Goal: Information Seeking & Learning: Learn about a topic

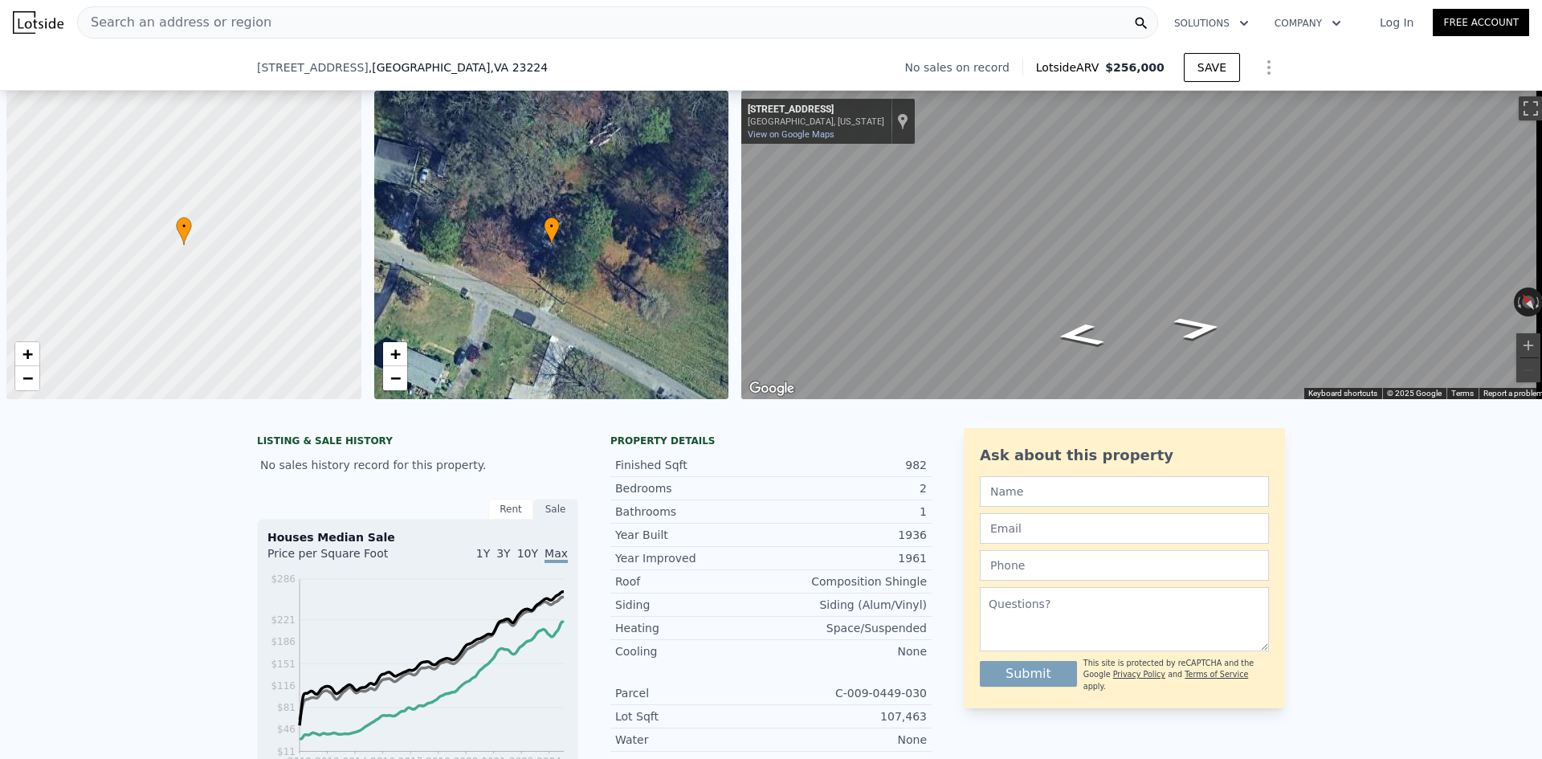
scroll to position [0, 6]
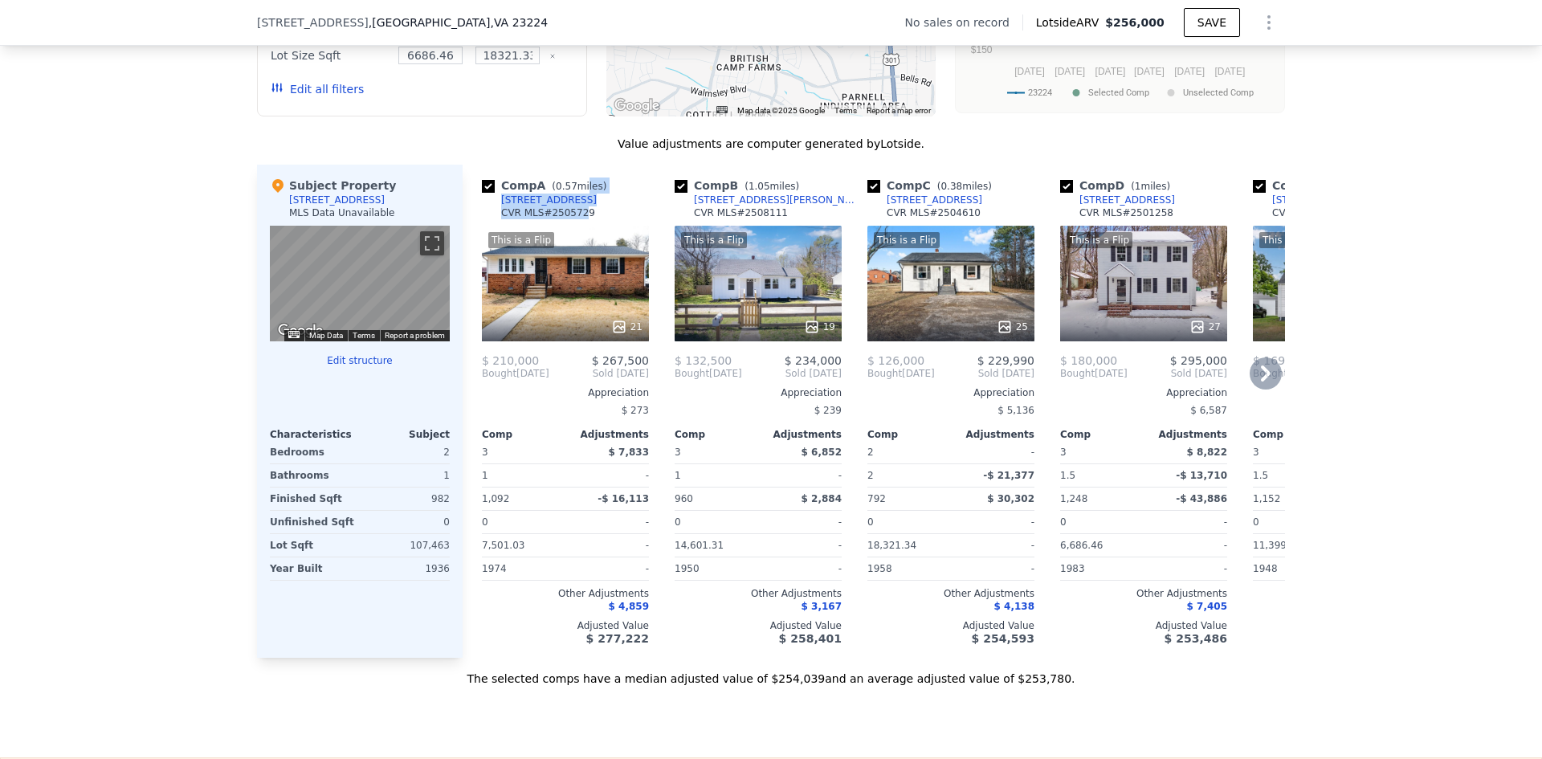
drag, startPoint x: 571, startPoint y: 210, endPoint x: 601, endPoint y: 205, distance: 30.2
click at [573, 212] on div "Comp A ( 0.57 miles) [STREET_ADDRESS][GEOGRAPHIC_DATA] MLS # 2505729" at bounding box center [565, 201] width 167 height 48
click at [621, 194] on div "Comp A ( 0.57 miles) [STREET_ADDRESS][GEOGRAPHIC_DATA] MLS # 2505729" at bounding box center [565, 201] width 167 height 48
drag, startPoint x: 560, startPoint y: 214, endPoint x: 481, endPoint y: 216, distance: 78.7
click at [482, 216] on div "Comp A ( 0.57 miles) [STREET_ADDRESS][GEOGRAPHIC_DATA] MLS # 2505729" at bounding box center [565, 201] width 167 height 48
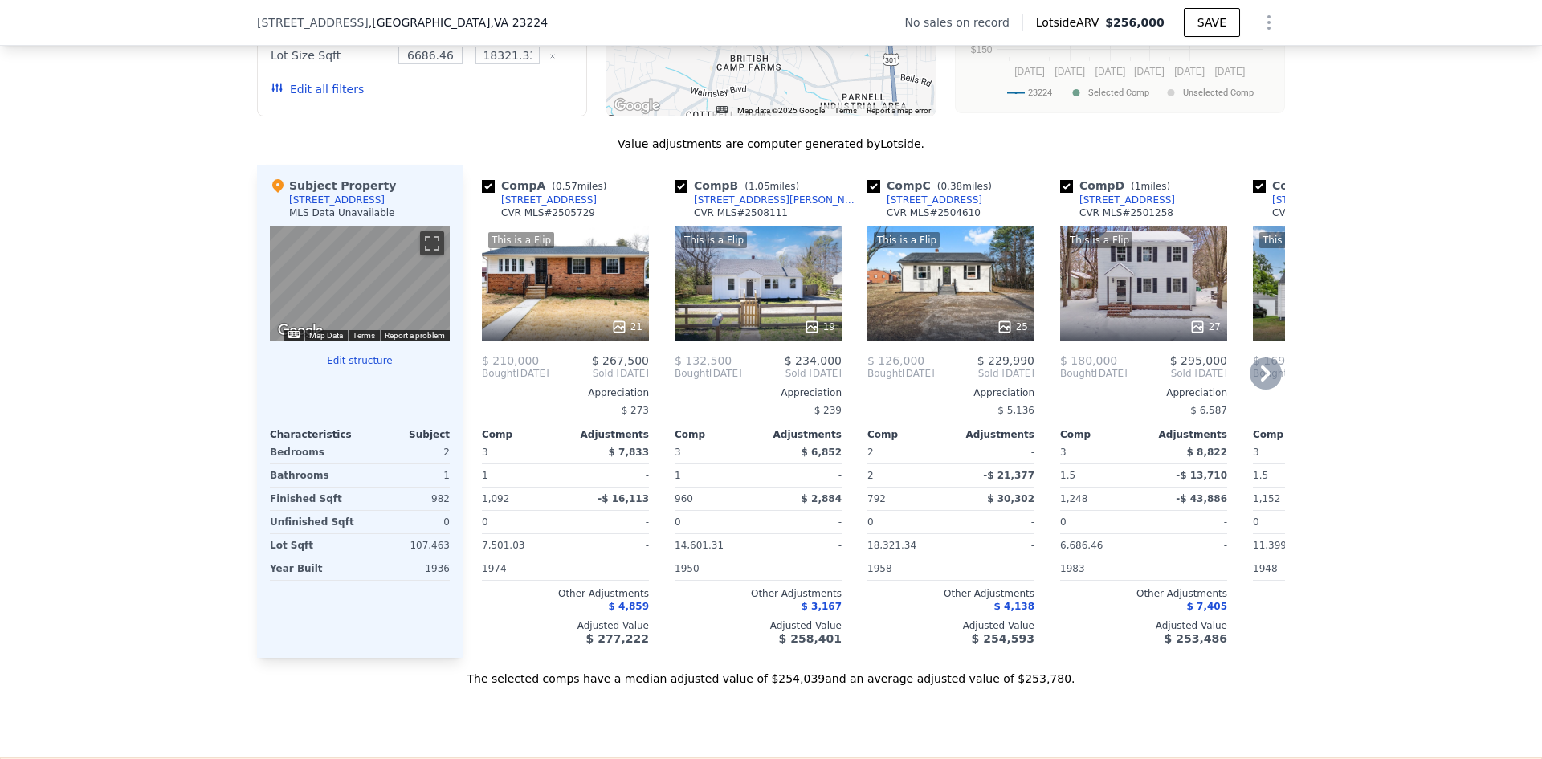
click at [616, 190] on div "Comp A ( 0.57 miles) [STREET_ADDRESS][GEOGRAPHIC_DATA] MLS # 2505729" at bounding box center [565, 201] width 167 height 48
drag, startPoint x: 569, startPoint y: 208, endPoint x: 558, endPoint y: 212, distance: 11.2
click at [558, 212] on div "Comp A ( 0.57 miles) [STREET_ADDRESS][GEOGRAPHIC_DATA] MLS # 2505729" at bounding box center [565, 201] width 167 height 48
copy div "miles) [STREET_ADDRESS]"
drag, startPoint x: 756, startPoint y: 214, endPoint x: 678, endPoint y: 212, distance: 78.7
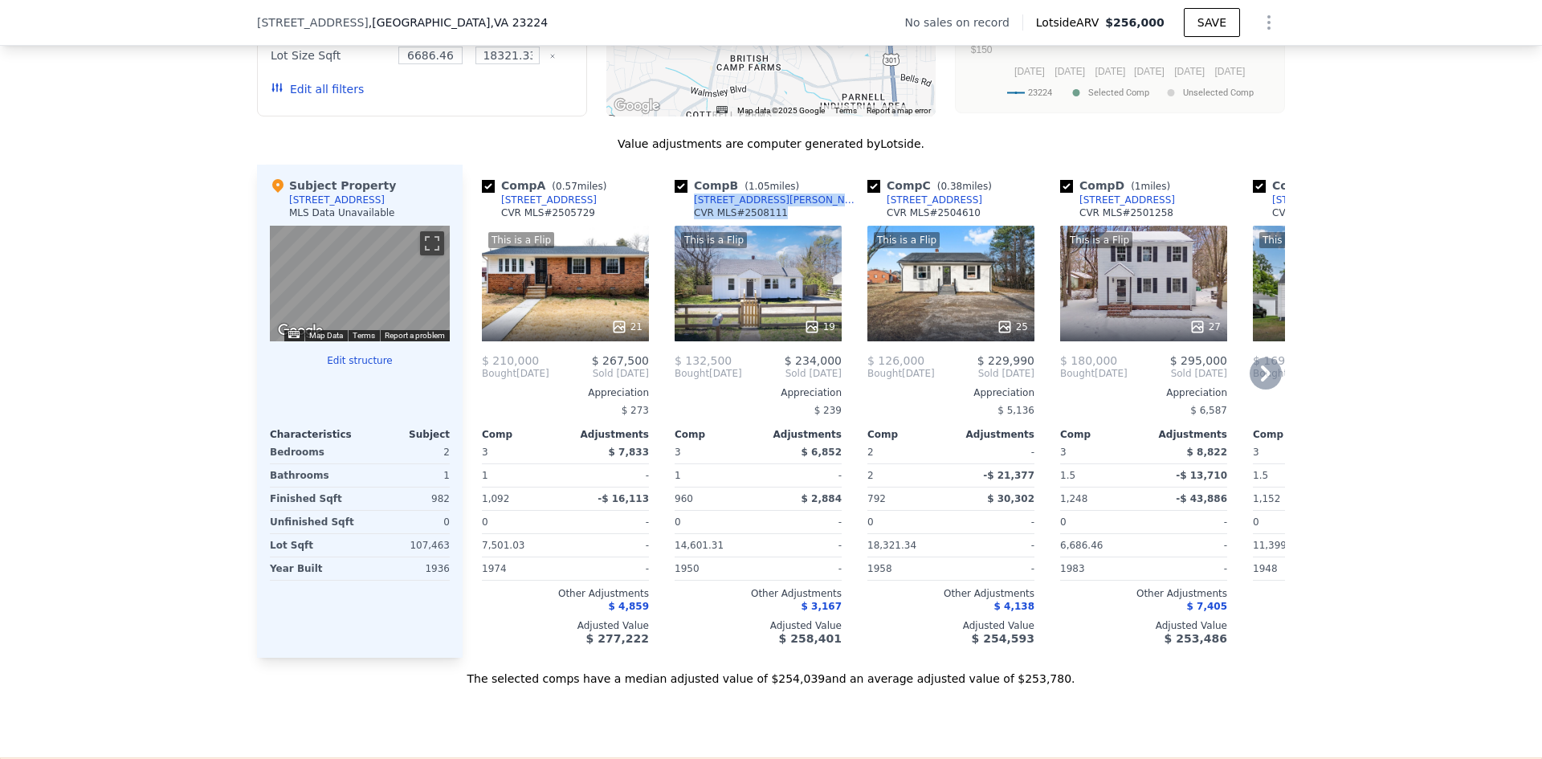
click at [678, 212] on div "Comp B ( 1.05 miles) [STREET_ADDRESS][PERSON_NAME] CVR MLS # 2508111" at bounding box center [758, 201] width 167 height 48
click at [825, 180] on div "Comp B ( 1.05 miles) [STREET_ADDRESS][PERSON_NAME] CVR MLS # 2508111 This is a …" at bounding box center [758, 411] width 180 height 493
drag, startPoint x: 754, startPoint y: 210, endPoint x: 781, endPoint y: 201, distance: 27.9
click at [763, 210] on div "Comp B ( 1.05 miles) [STREET_ADDRESS][PERSON_NAME] CVR MLS # 2508111" at bounding box center [758, 201] width 167 height 48
click at [806, 187] on div "Comp B ( 1.05 miles) [STREET_ADDRESS][PERSON_NAME] CVR MLS # 2508111 This is a …" at bounding box center [758, 411] width 180 height 493
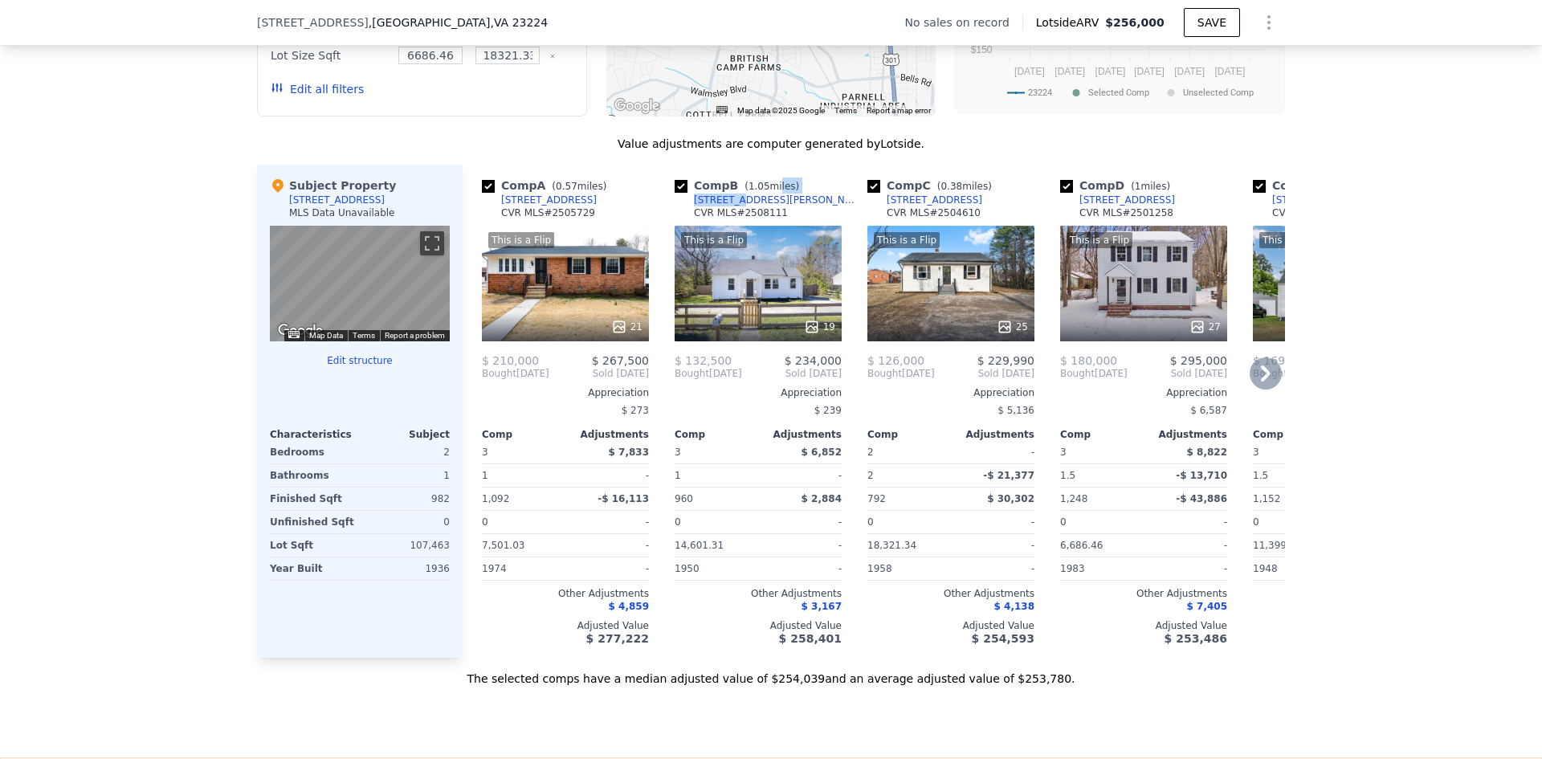
drag, startPoint x: 763, startPoint y: 211, endPoint x: 773, endPoint y: 212, distance: 9.7
click at [742, 212] on div "Comp B ( 1.05 miles) [STREET_ADDRESS][PERSON_NAME] CVR MLS # 2508111" at bounding box center [758, 201] width 167 height 48
click at [808, 196] on div "Comp B ( 1.05 miles) [STREET_ADDRESS][PERSON_NAME] CVR MLS # 2508111" at bounding box center [758, 201] width 167 height 48
drag, startPoint x: 761, startPoint y: 212, endPoint x: 675, endPoint y: 207, distance: 86.9
click at [675, 207] on div "Comp B ( 1.05 miles) [STREET_ADDRESS][PERSON_NAME] CVR MLS # 2508111" at bounding box center [758, 201] width 167 height 48
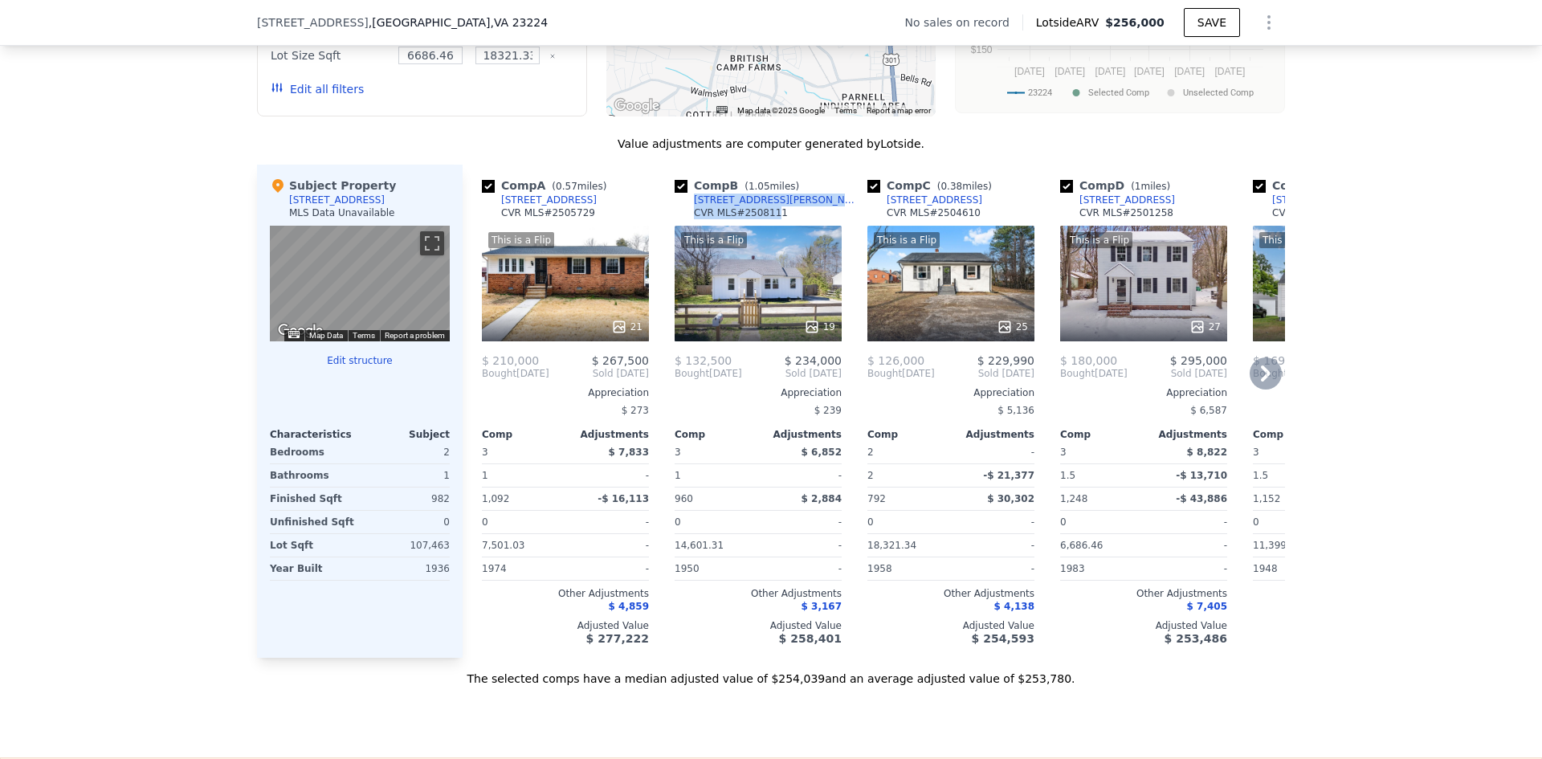
click at [659, 218] on div "Comp A ( 0.57 miles) [STREET_ADDRESS] MLS # 2505729 This is a Flip 21 $ 210,000…" at bounding box center [874, 411] width 822 height 493
click at [749, 200] on div "Comp B ( 1.05 miles) [STREET_ADDRESS][PERSON_NAME] CVR MLS # 2508111" at bounding box center [758, 201] width 167 height 48
drag, startPoint x: 766, startPoint y: 210, endPoint x: 757, endPoint y: 212, distance: 9.0
click at [756, 212] on div "Comp B ( 1.05 miles) [STREET_ADDRESS][PERSON_NAME] CVR MLS # 2508111" at bounding box center [758, 201] width 167 height 48
click at [806, 198] on div "Comp B ( 1.05 miles) [STREET_ADDRESS][PERSON_NAME] CVR MLS # 2508111" at bounding box center [758, 201] width 167 height 48
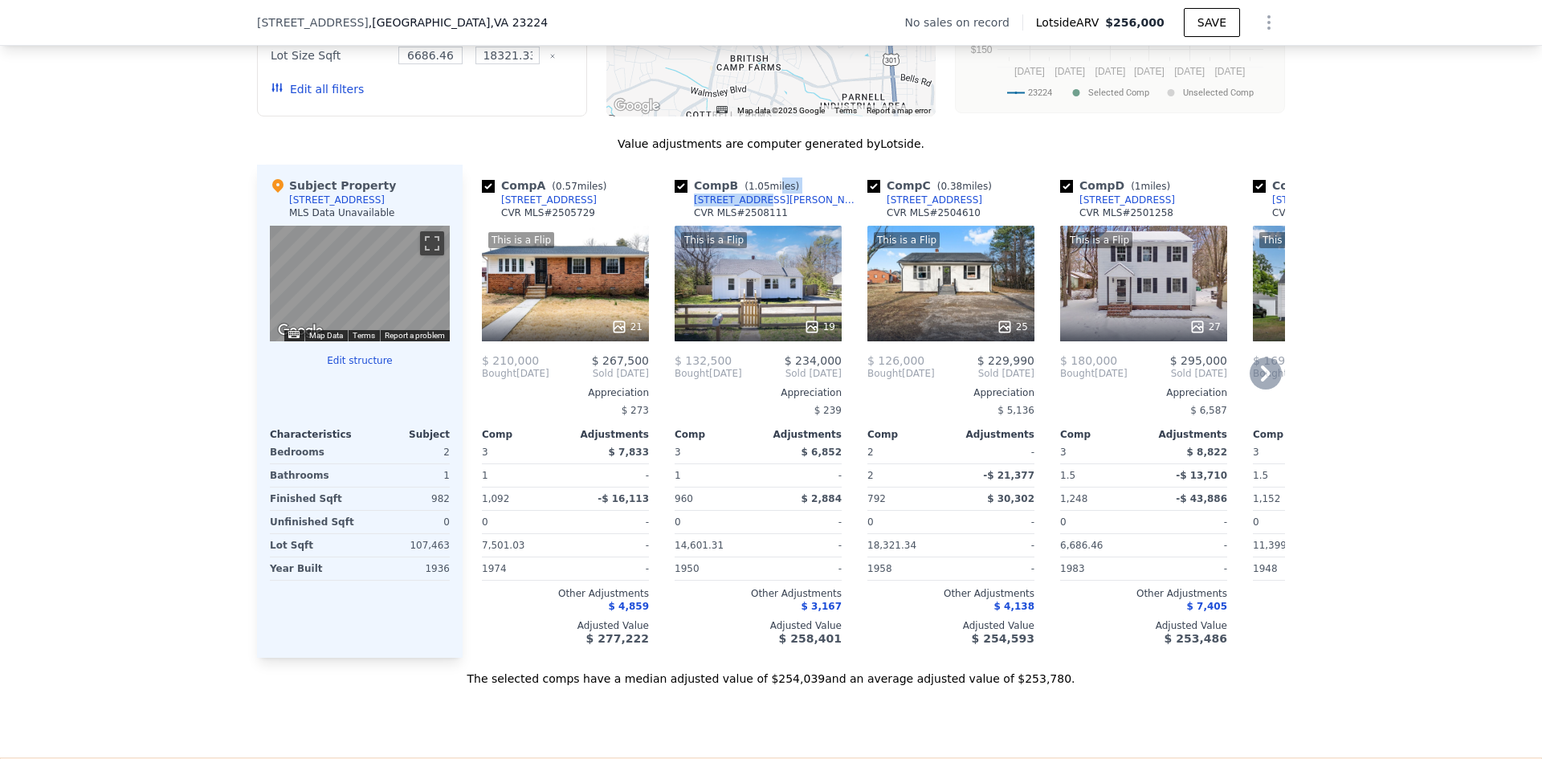
drag, startPoint x: 761, startPoint y: 209, endPoint x: 741, endPoint y: 211, distance: 20.2
click at [741, 211] on div "Comp B ( 1.05 miles) [STREET_ADDRESS][PERSON_NAME] CVR MLS # 2508111" at bounding box center [758, 201] width 167 height 48
click at [675, 206] on link "[STREET_ADDRESS][PERSON_NAME]" at bounding box center [768, 200] width 186 height 13
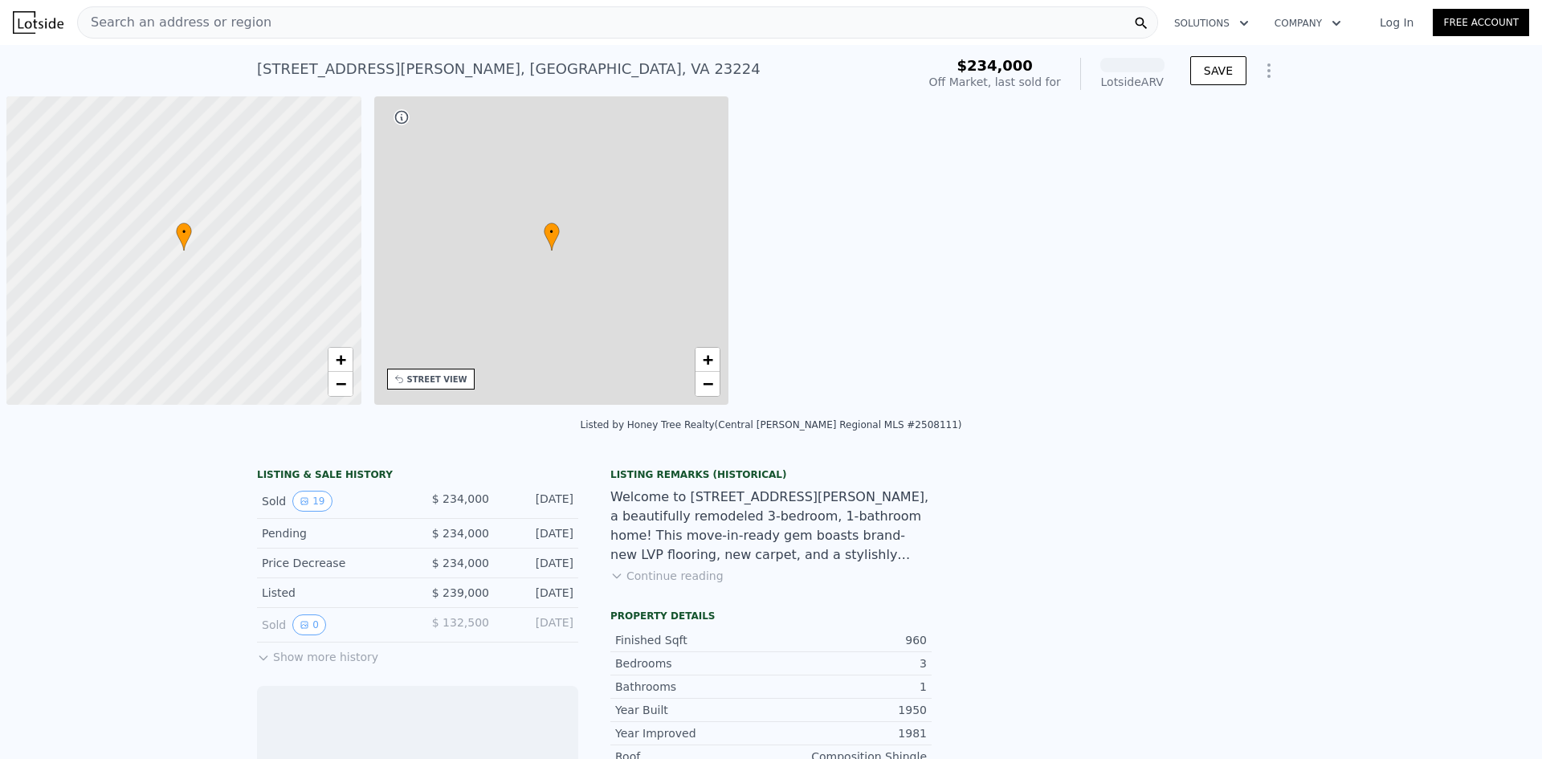
scroll to position [0, 6]
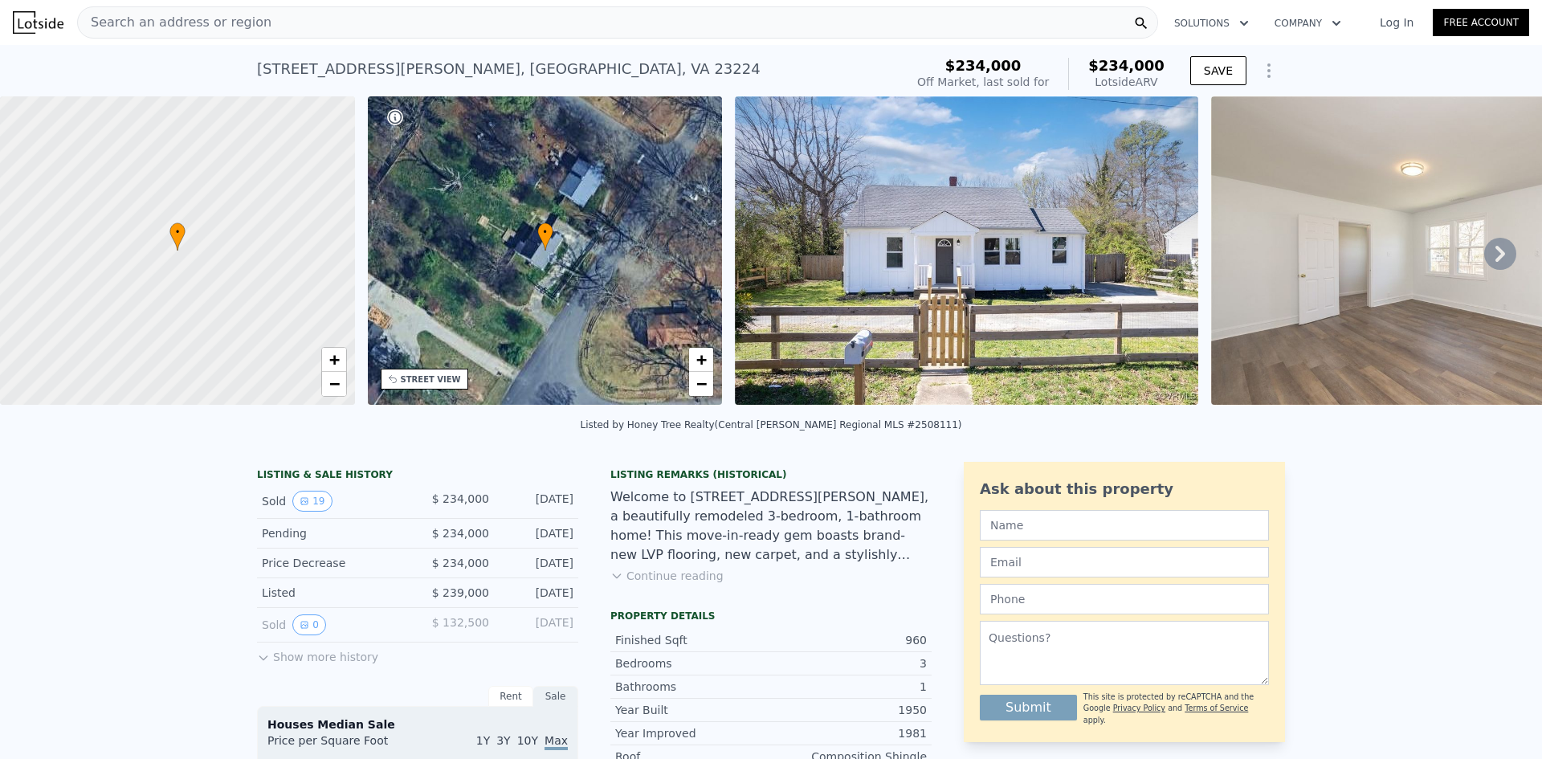
click at [366, 73] on div "1506 Talbert Dr , Richmond , VA 23224" at bounding box center [509, 69] width 504 height 22
copy div "1506 Talbert Dr , Richmond , VA 23224 Sold Jun 2025 for $234k (~ARV $234k )"
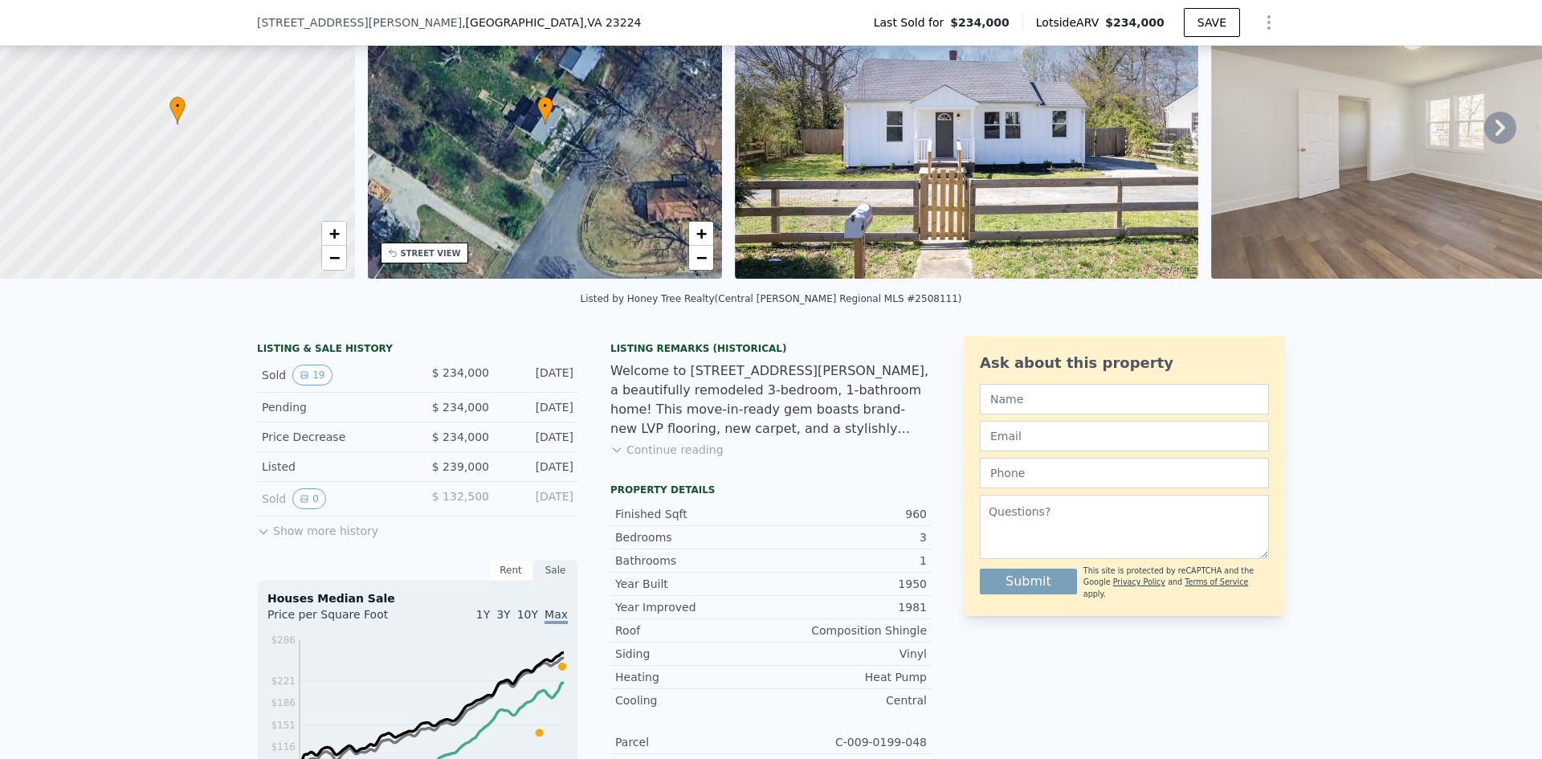
scroll to position [235, 0]
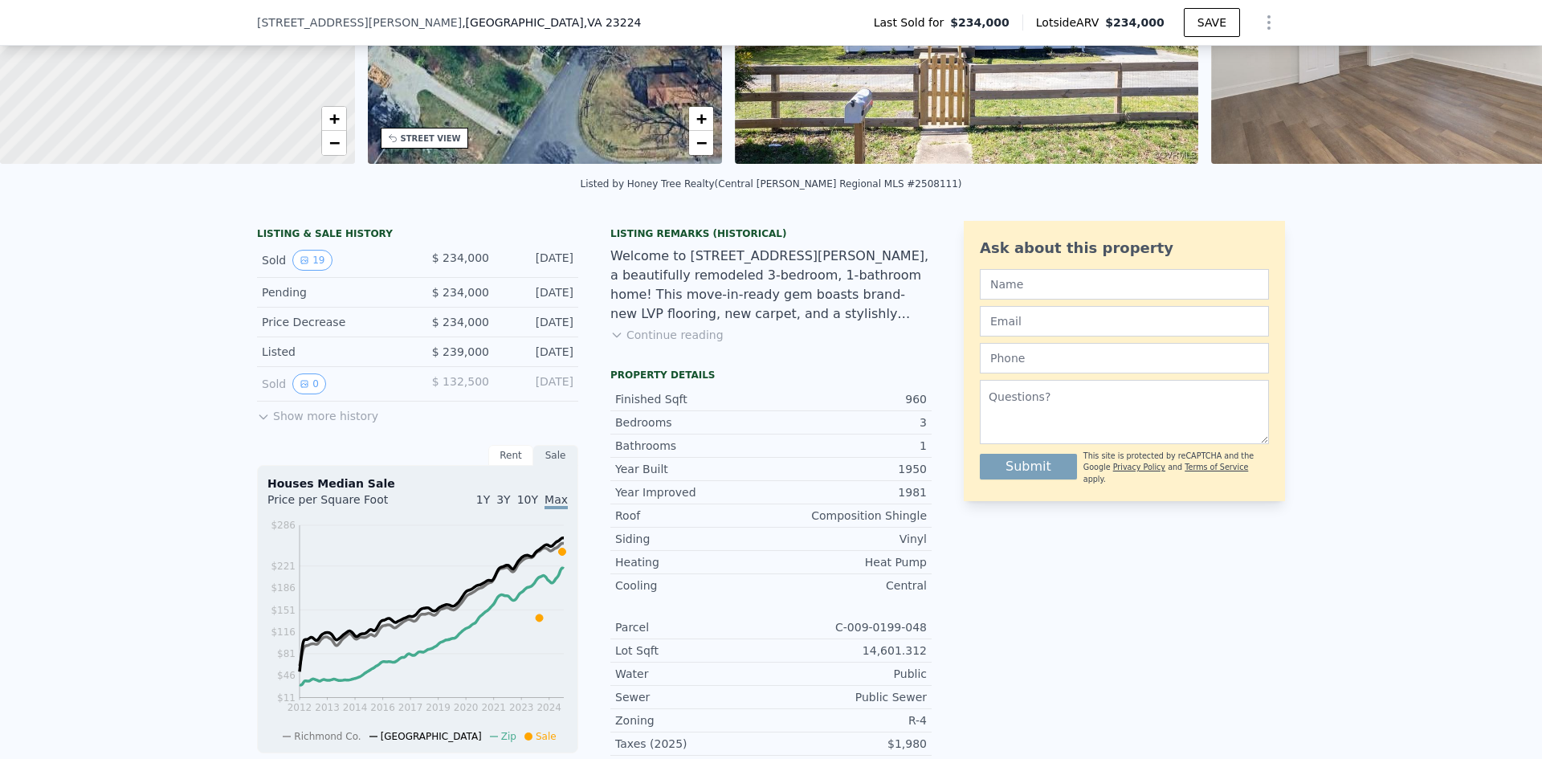
click at [683, 343] on button "Continue reading" at bounding box center [666, 335] width 113 height 16
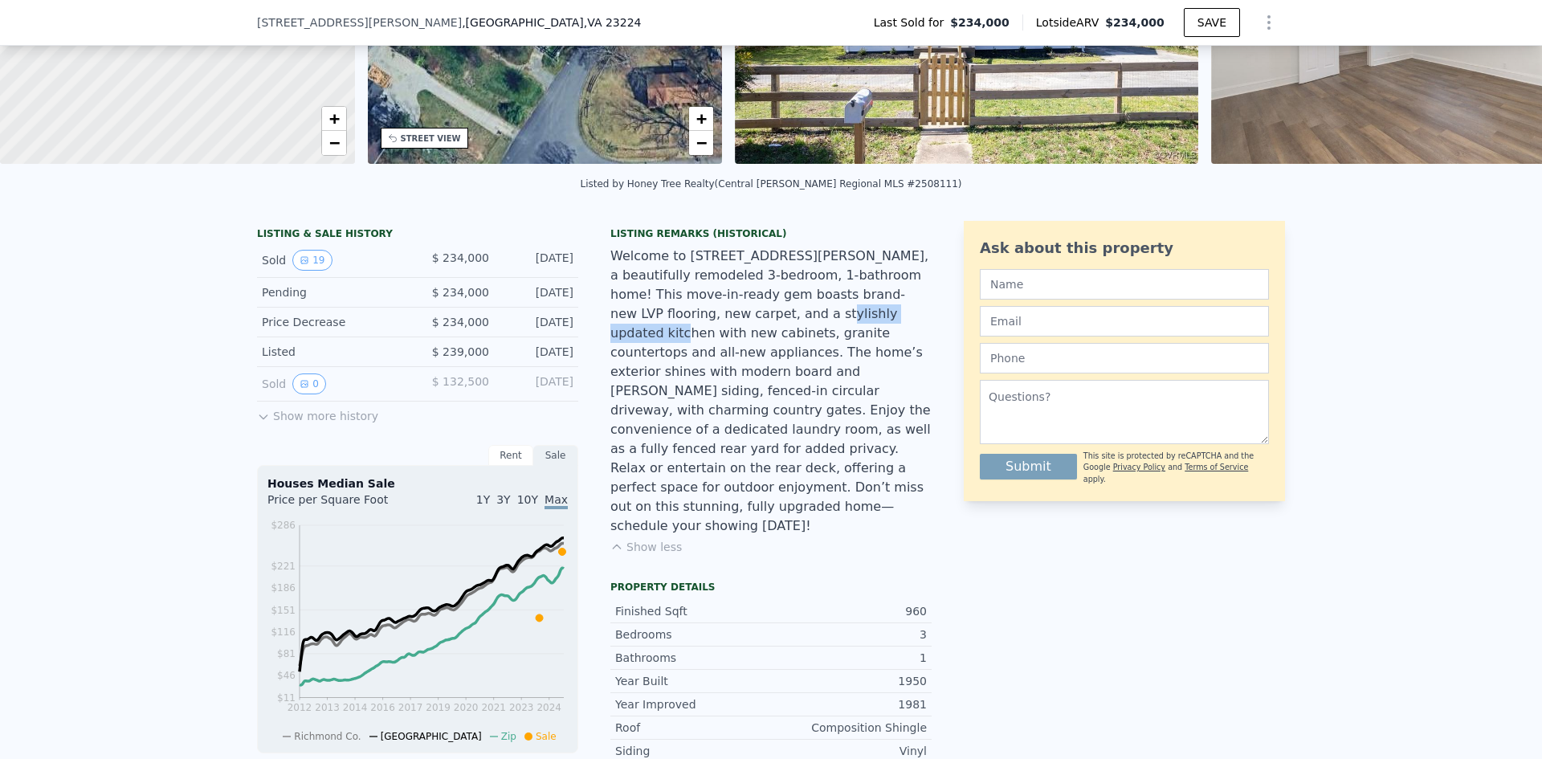
drag, startPoint x: 641, startPoint y: 325, endPoint x: 751, endPoint y: 325, distance: 110.0
click at [751, 325] on div "Welcome to 1506 Talbert Dr, a beautifully remodeled 3-bedroom, 1-bathroom home!…" at bounding box center [770, 391] width 321 height 289
drag, startPoint x: 808, startPoint y: 327, endPoint x: 867, endPoint y: 332, distance: 58.9
click at [887, 327] on div "Welcome to 1506 Talbert Dr, a beautifully remodeled 3-bedroom, 1-bathroom home!…" at bounding box center [770, 391] width 321 height 289
drag, startPoint x: 627, startPoint y: 349, endPoint x: 698, endPoint y: 348, distance: 70.7
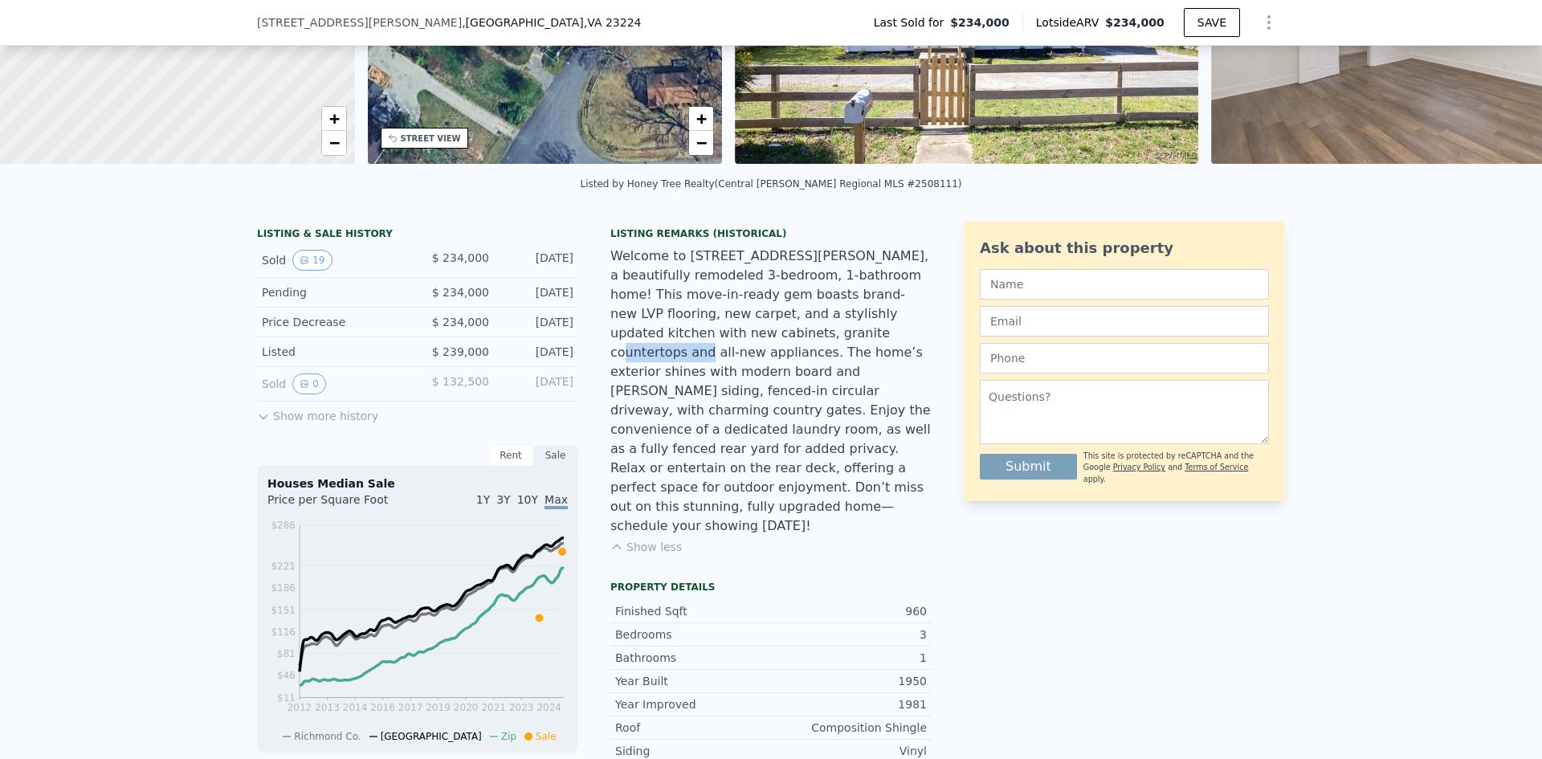
click at [698, 348] on div "Welcome to 1506 Talbert Dr, a beautifully remodeled 3-bedroom, 1-bathroom home!…" at bounding box center [770, 391] width 321 height 289
drag, startPoint x: 789, startPoint y: 344, endPoint x: 809, endPoint y: 355, distance: 23.0
click at [879, 345] on div "Welcome to 1506 Talbert Dr, a beautifully remodeled 3-bedroom, 1-bathroom home!…" at bounding box center [770, 391] width 321 height 289
drag, startPoint x: 626, startPoint y: 365, endPoint x: 781, endPoint y: 364, distance: 154.2
click at [779, 364] on div "Welcome to 1506 Talbert Dr, a beautifully remodeled 3-bedroom, 1-bathroom home!…" at bounding box center [770, 391] width 321 height 289
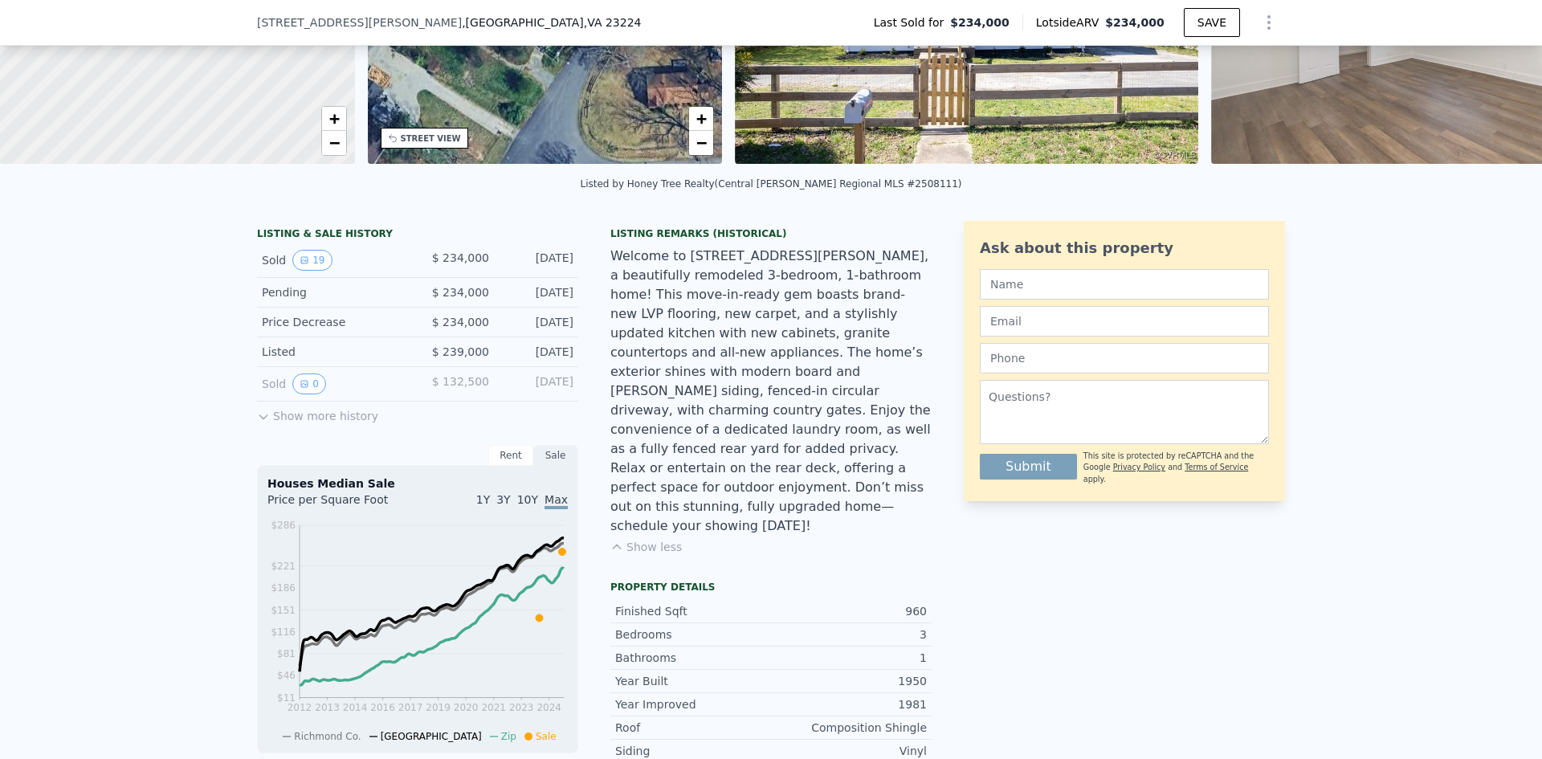
click at [842, 365] on div "Welcome to 1506 Talbert Dr, a beautifully remodeled 3-bedroom, 1-bathroom home!…" at bounding box center [770, 391] width 321 height 289
click at [300, 424] on button "Show more history" at bounding box center [317, 413] width 121 height 22
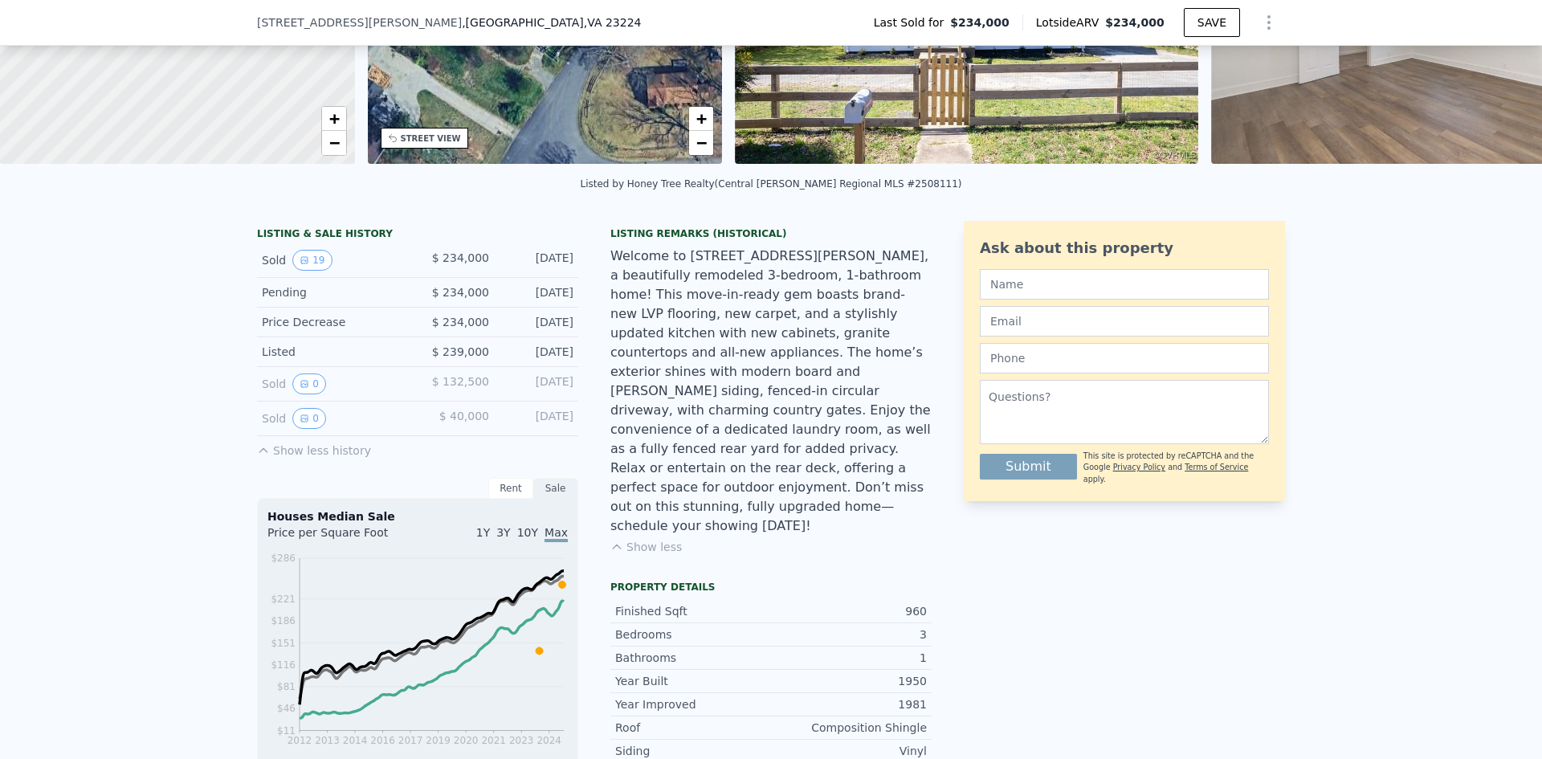
scroll to position [155, 0]
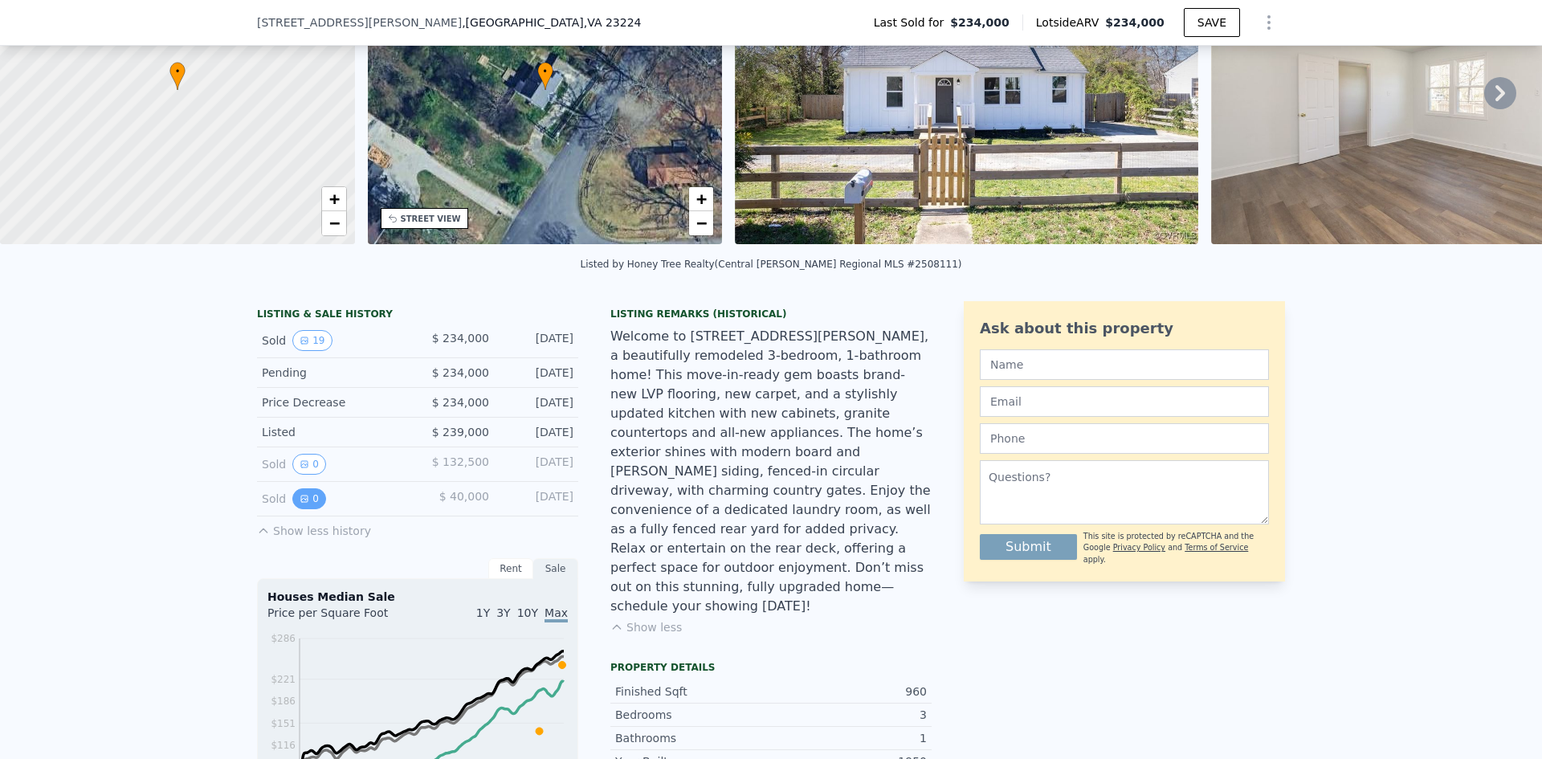
click at [298, 503] on button "0" at bounding box center [309, 498] width 34 height 21
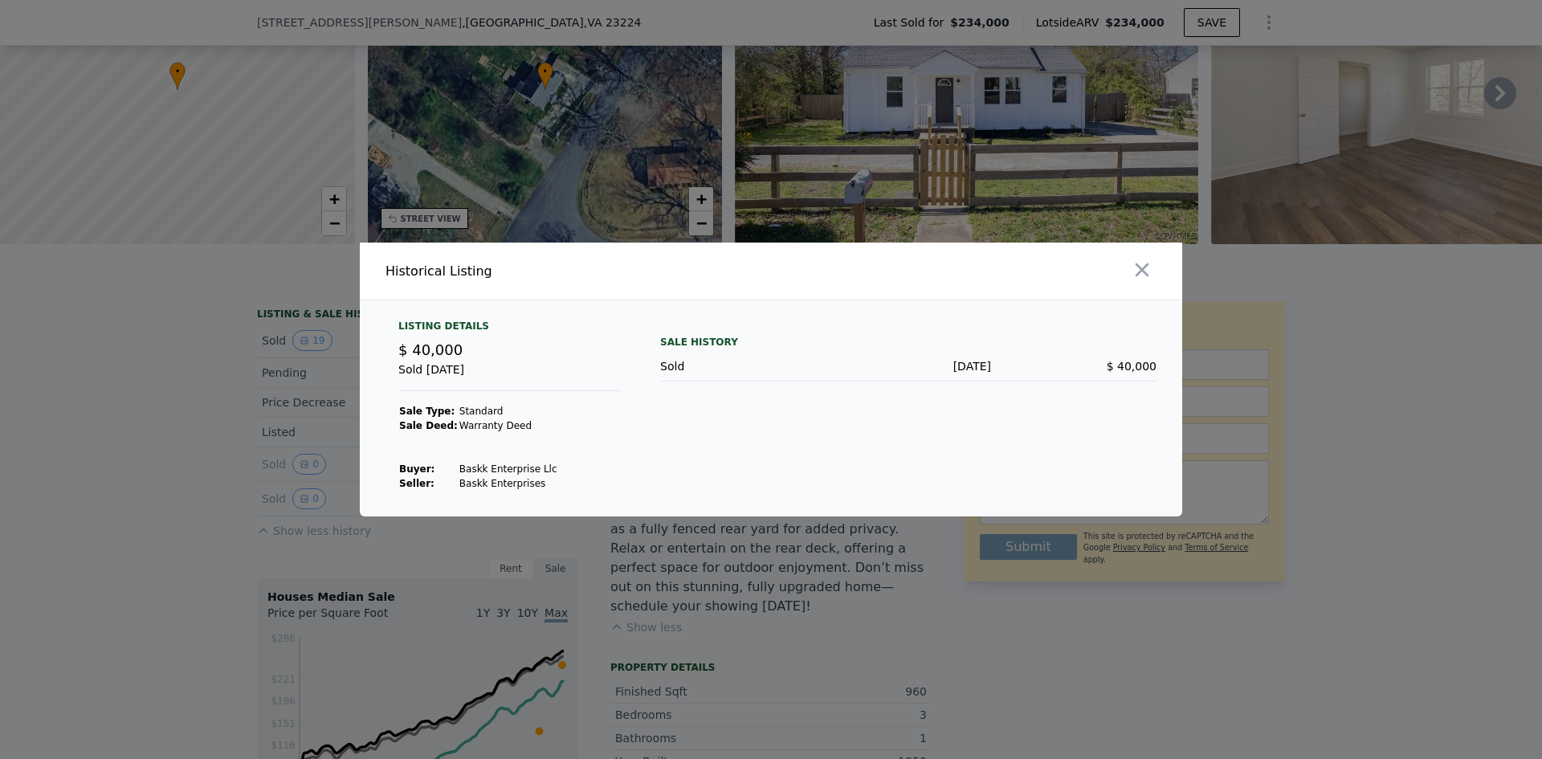
click at [224, 491] on div at bounding box center [771, 379] width 1542 height 759
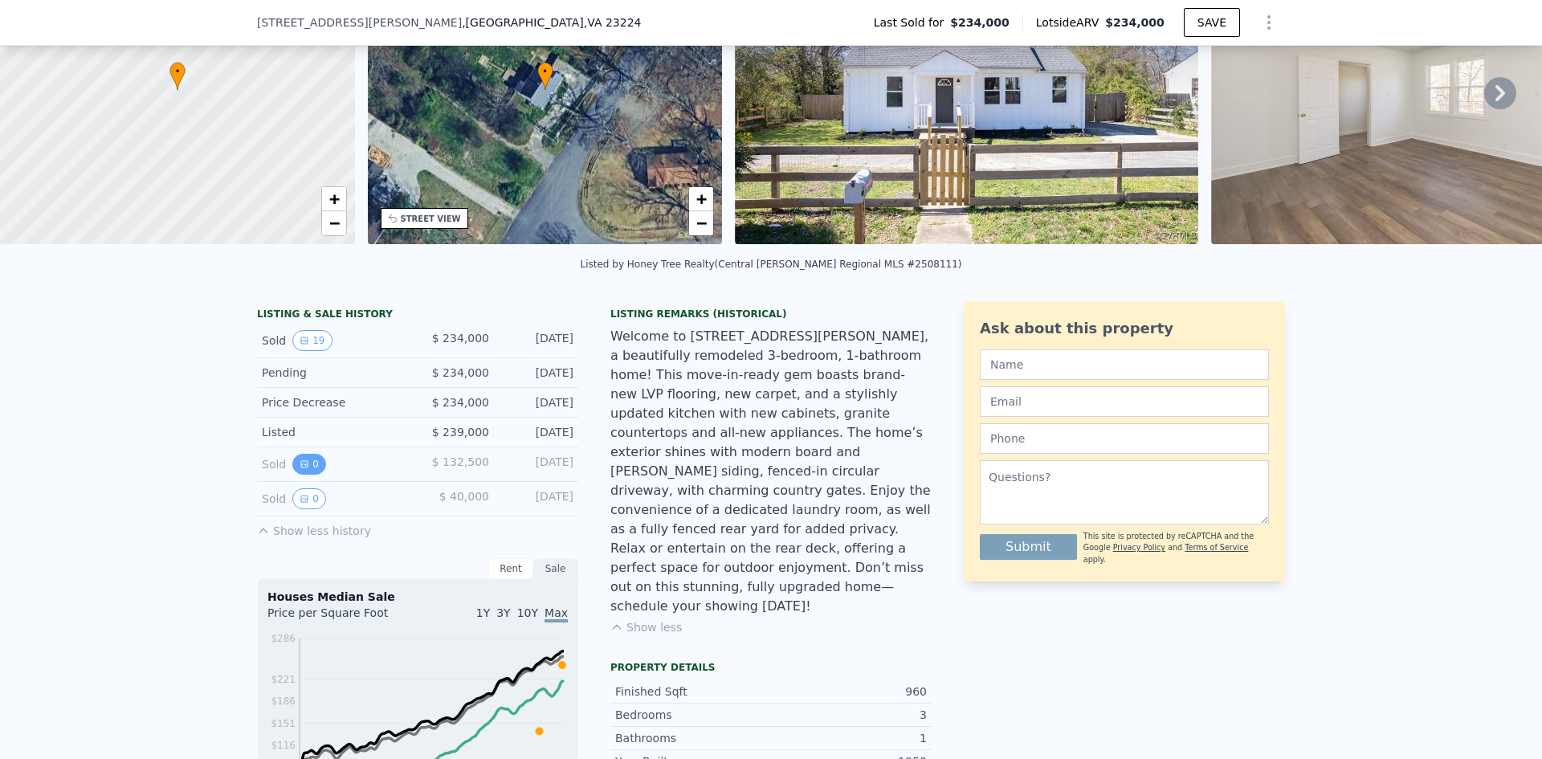
click at [300, 469] on icon "View historical data" at bounding box center [305, 464] width 10 height 10
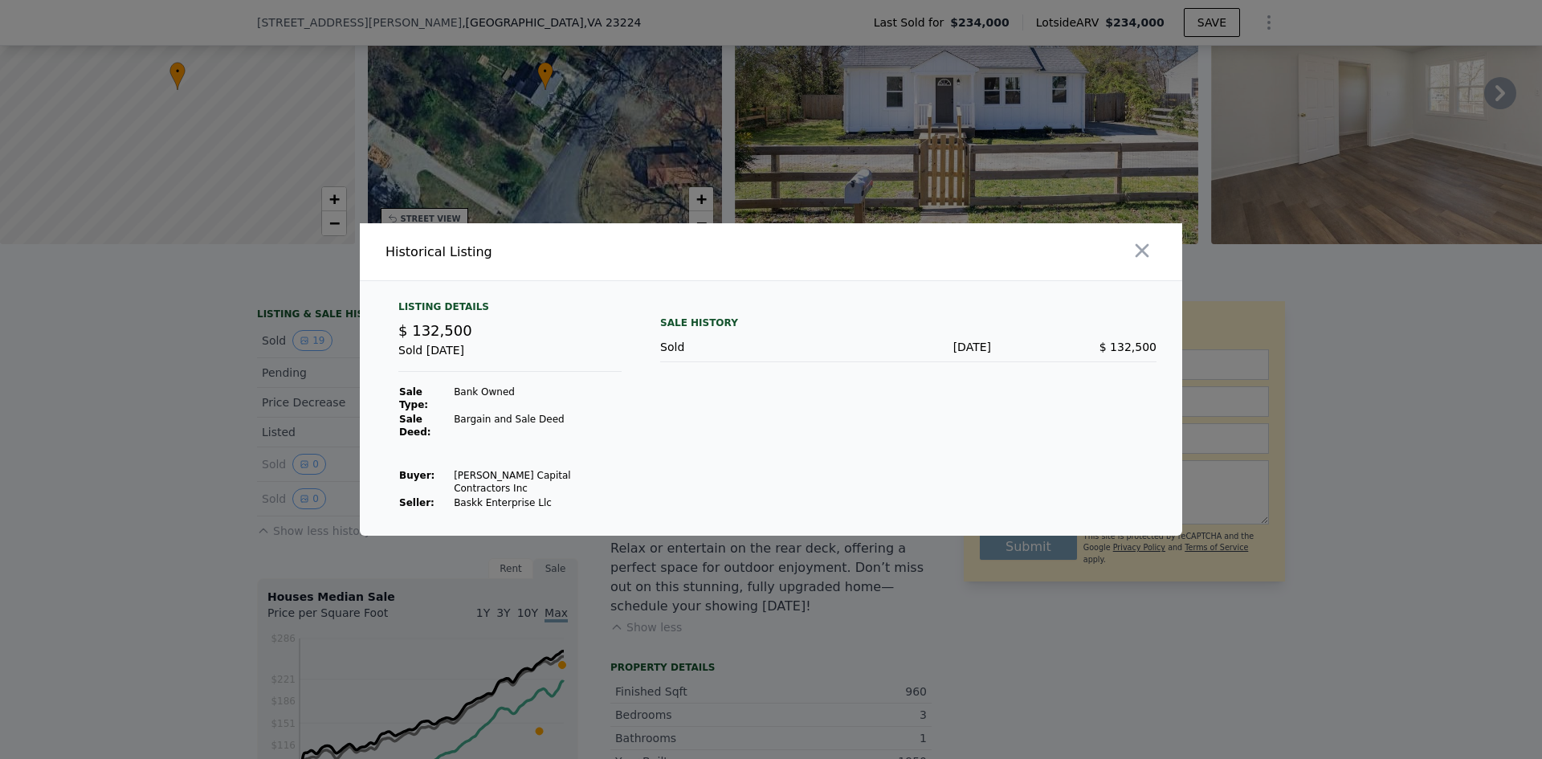
click at [212, 475] on div at bounding box center [771, 379] width 1542 height 759
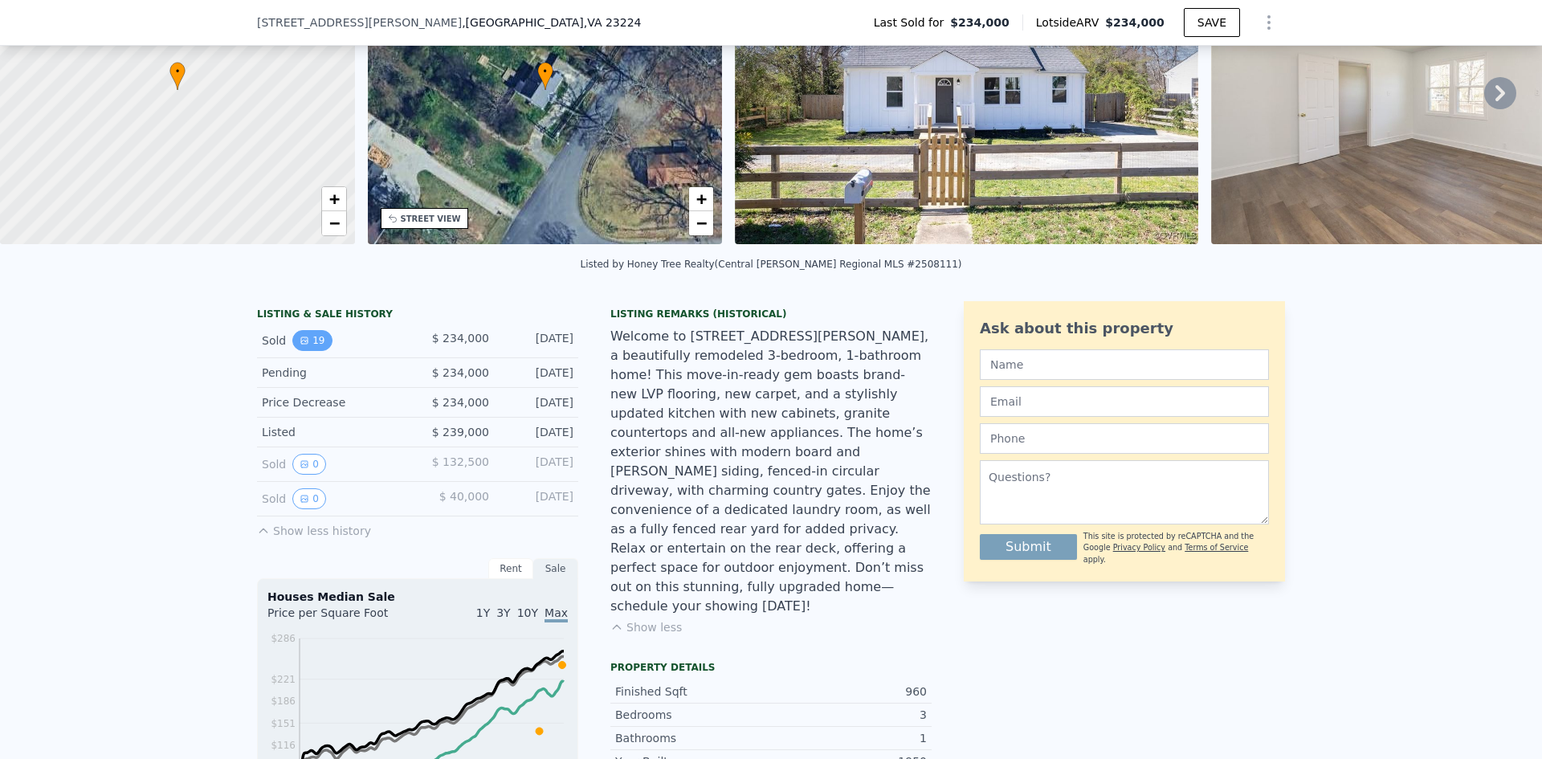
click at [294, 351] on button "19" at bounding box center [311, 340] width 39 height 21
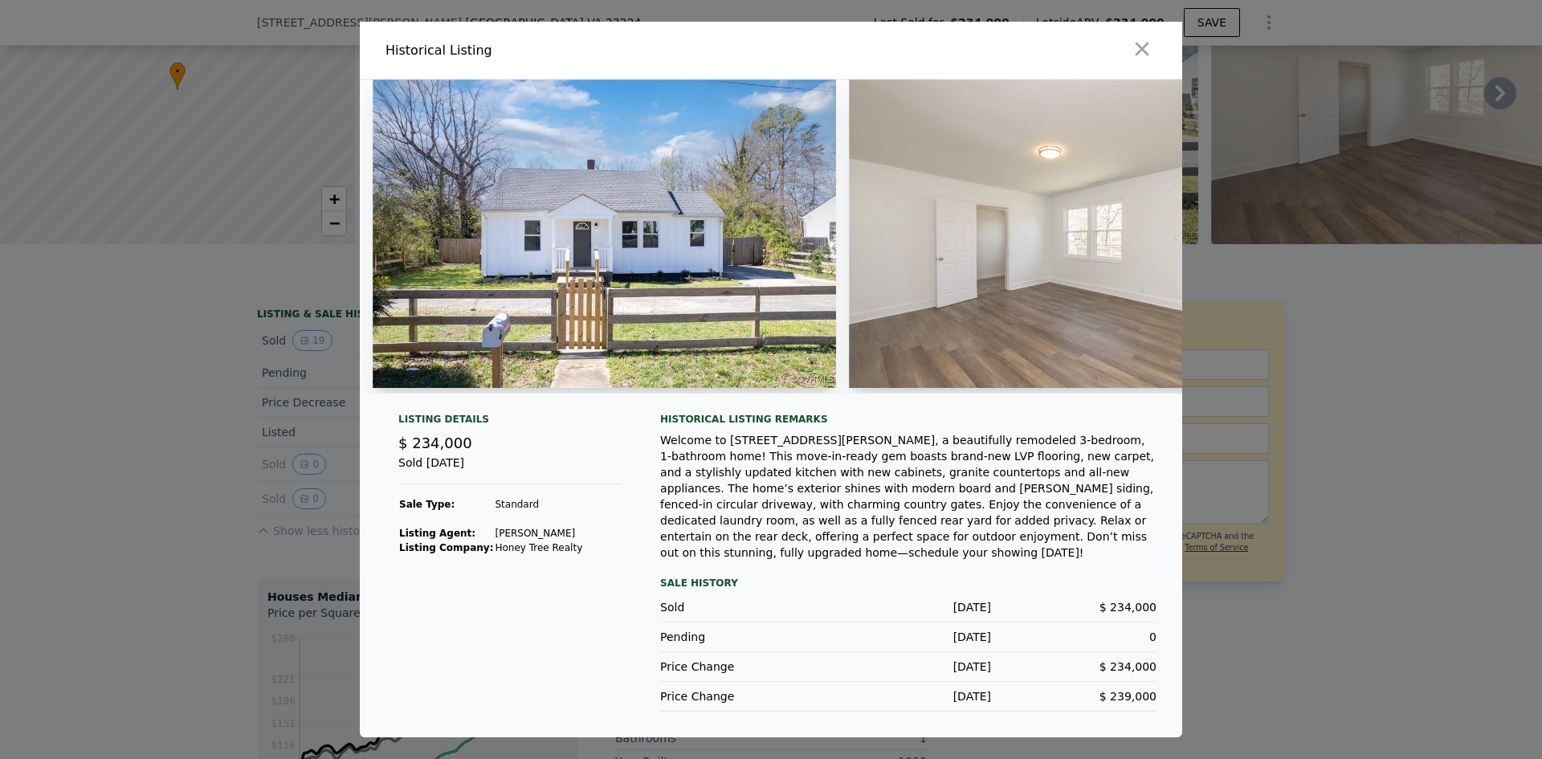
click at [219, 482] on div at bounding box center [771, 379] width 1542 height 759
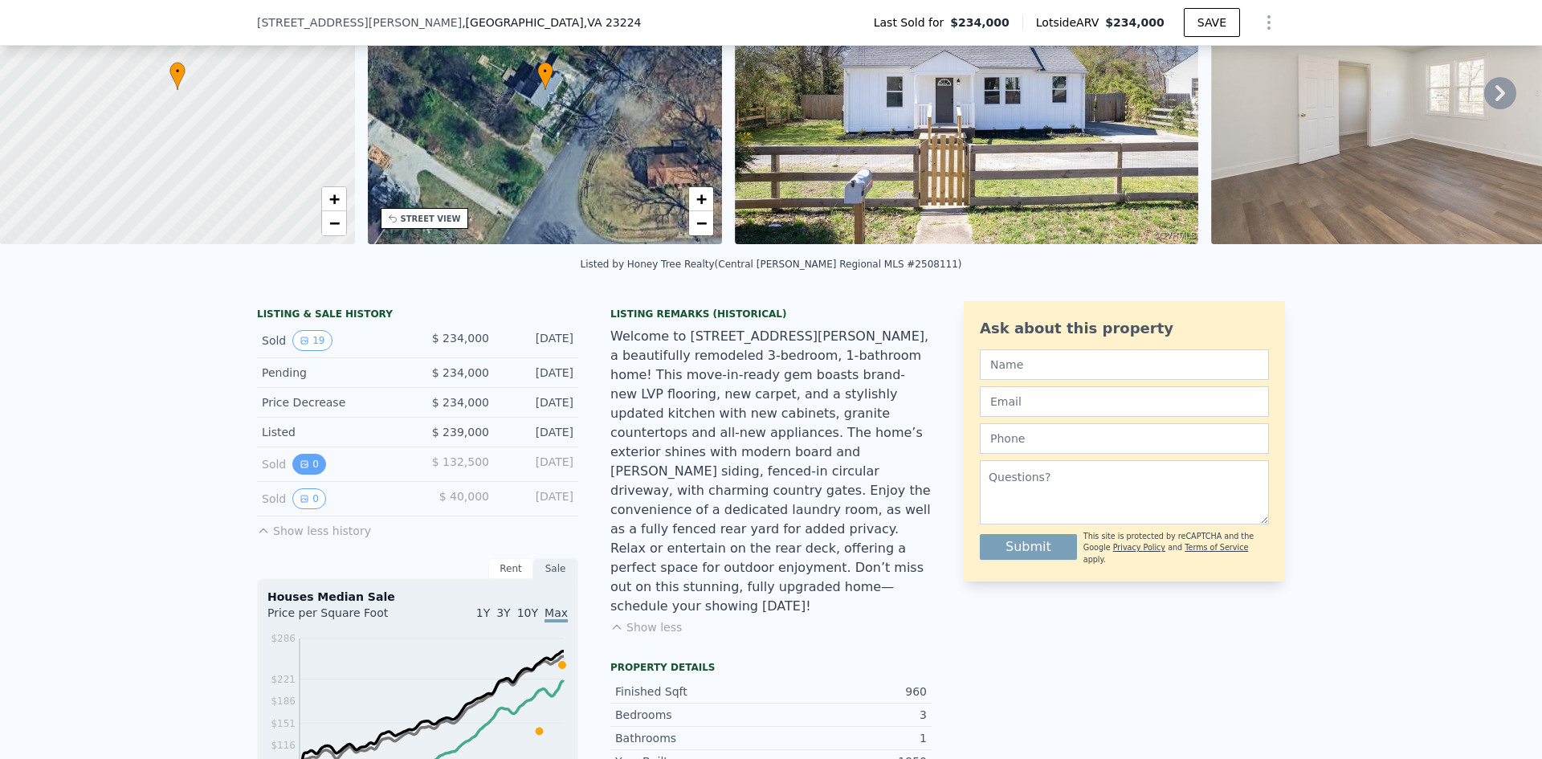
click at [300, 469] on icon "View historical data" at bounding box center [305, 464] width 10 height 10
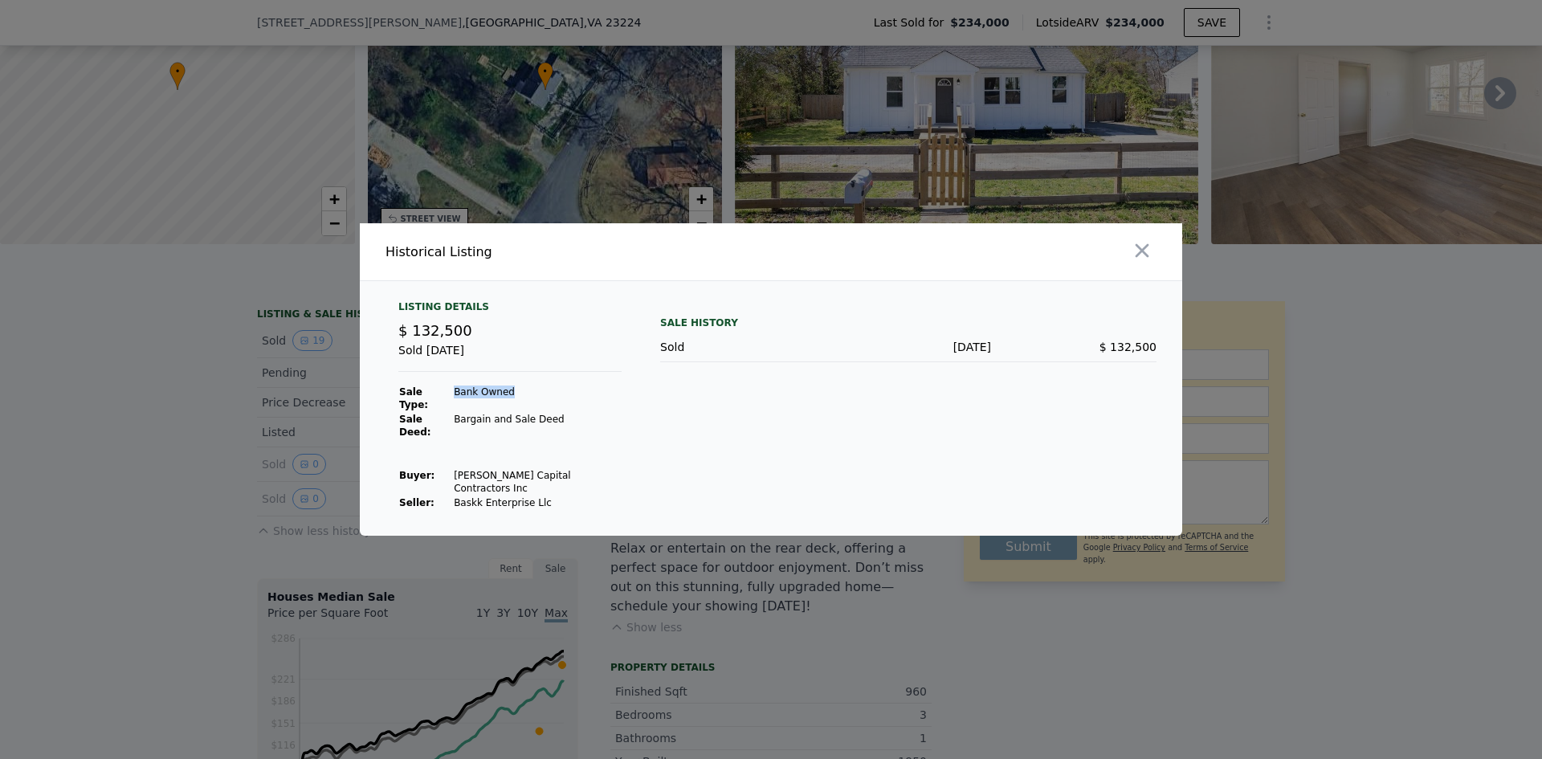
drag, startPoint x: 444, startPoint y: 413, endPoint x: 521, endPoint y: 410, distance: 77.2
click at [521, 410] on tr "Sale Type: Bank Owned" at bounding box center [509, 398] width 223 height 27
click at [404, 429] on strong "Sale Deed:" at bounding box center [415, 426] width 32 height 24
drag, startPoint x: 455, startPoint y: 426, endPoint x: 560, endPoint y: 426, distance: 105.2
click at [560, 426] on td "Bargain and Sale Deed" at bounding box center [537, 425] width 169 height 27
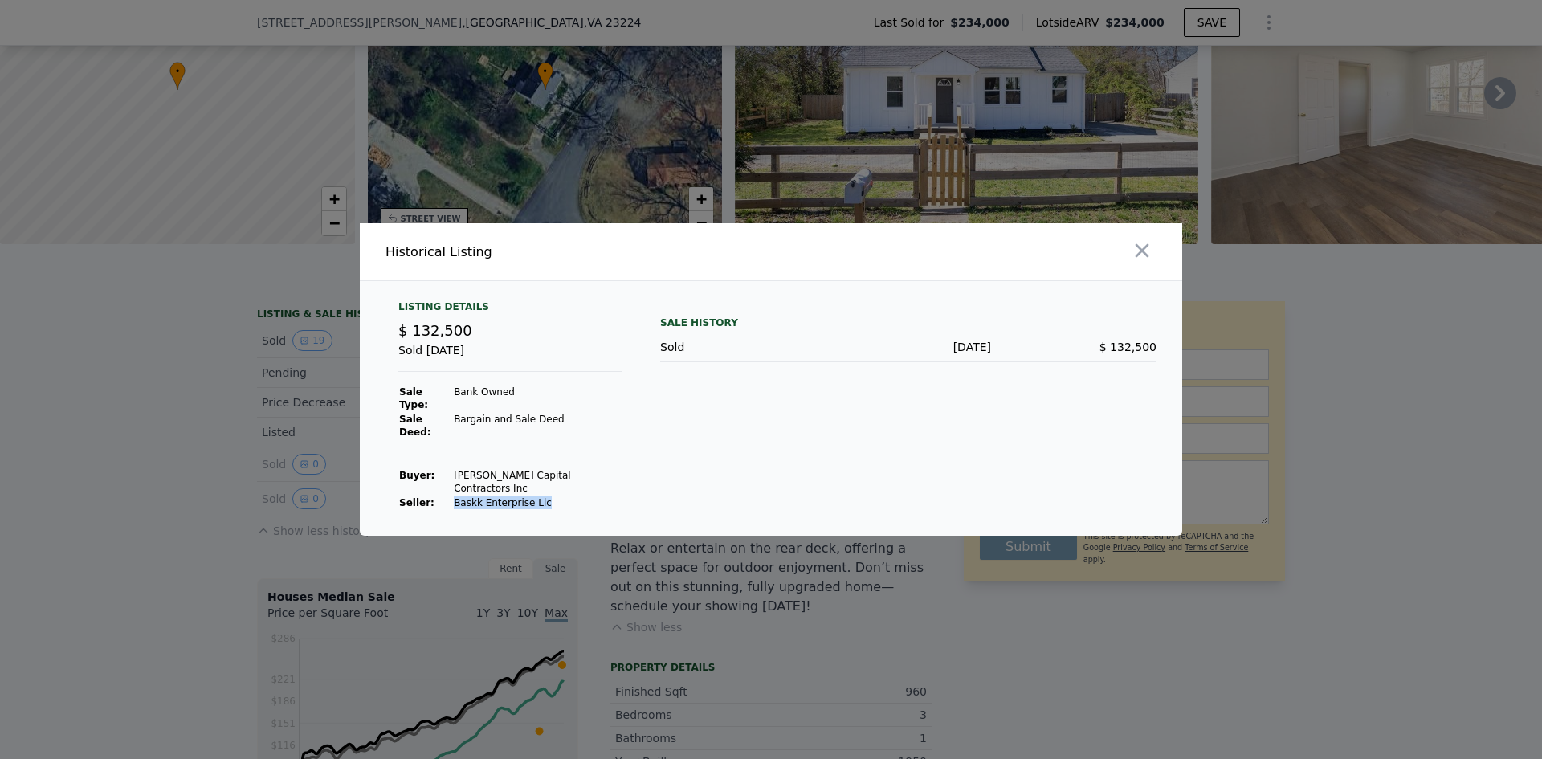
drag, startPoint x: 447, startPoint y: 483, endPoint x: 491, endPoint y: 475, distance: 45.5
click at [499, 495] on td "Baskk Enterprise Llc" at bounding box center [537, 502] width 169 height 14
drag, startPoint x: 453, startPoint y: 471, endPoint x: 585, endPoint y: 469, distance: 132.5
click at [585, 469] on div "Listing Details $ 132,500 Sold Apr 18, 2024 Sale Type: Bank Owned Sale Deed: Ba…" at bounding box center [509, 405] width 249 height 210
click at [159, 488] on div at bounding box center [771, 379] width 1542 height 759
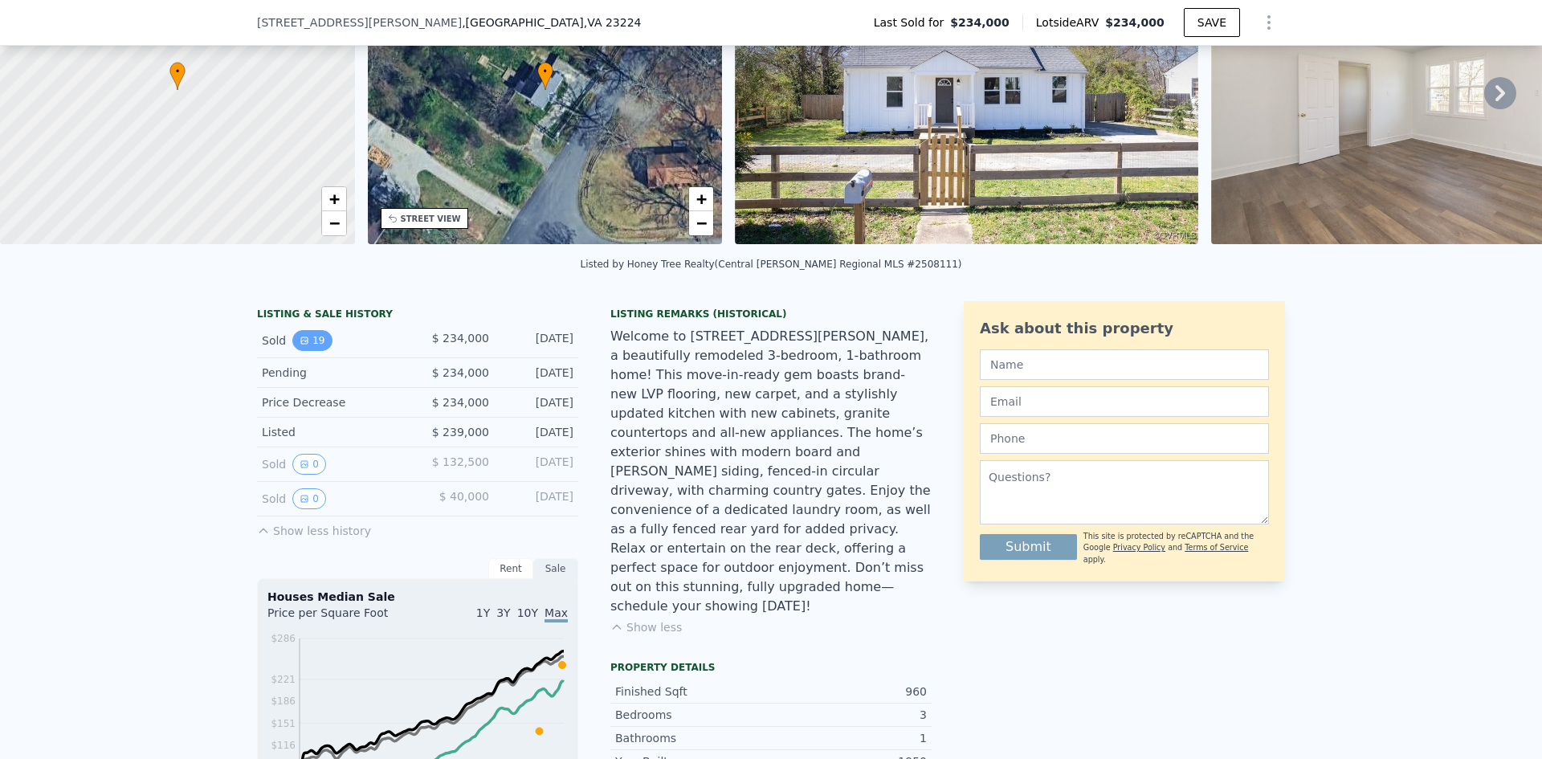
click at [307, 351] on button "19" at bounding box center [311, 340] width 39 height 21
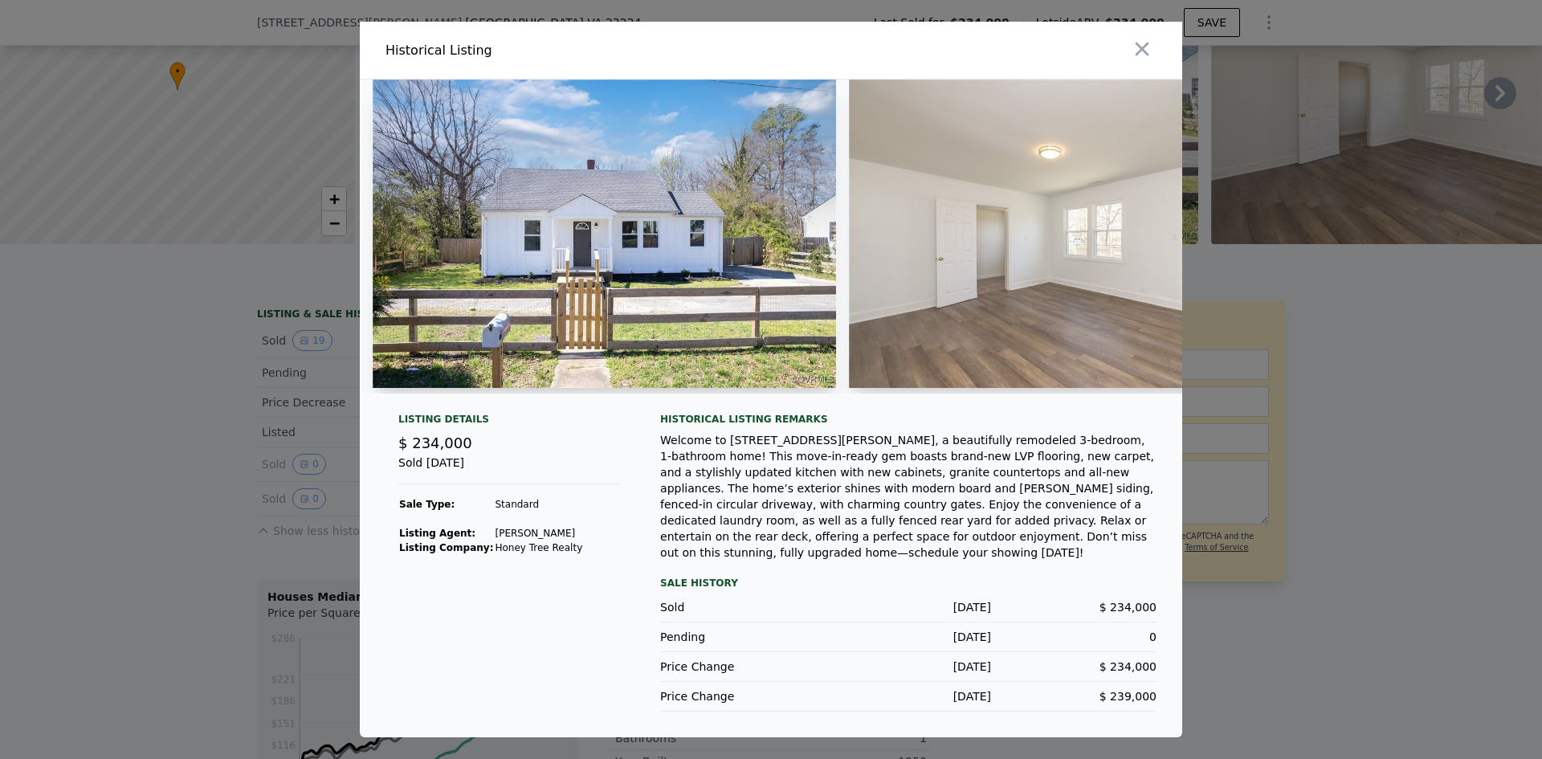
drag, startPoint x: 484, startPoint y: 551, endPoint x: 554, endPoint y: 548, distance: 69.9
click at [554, 540] on td "Jennifer Bebbs" at bounding box center [538, 533] width 89 height 14
click at [563, 551] on div "Listing Details $ 234,000 Sold Jun 4, 2025 Sale Type: Standard Listing Agent: J…" at bounding box center [509, 562] width 249 height 299
click at [1148, 54] on icon "button" at bounding box center [1142, 49] width 22 height 22
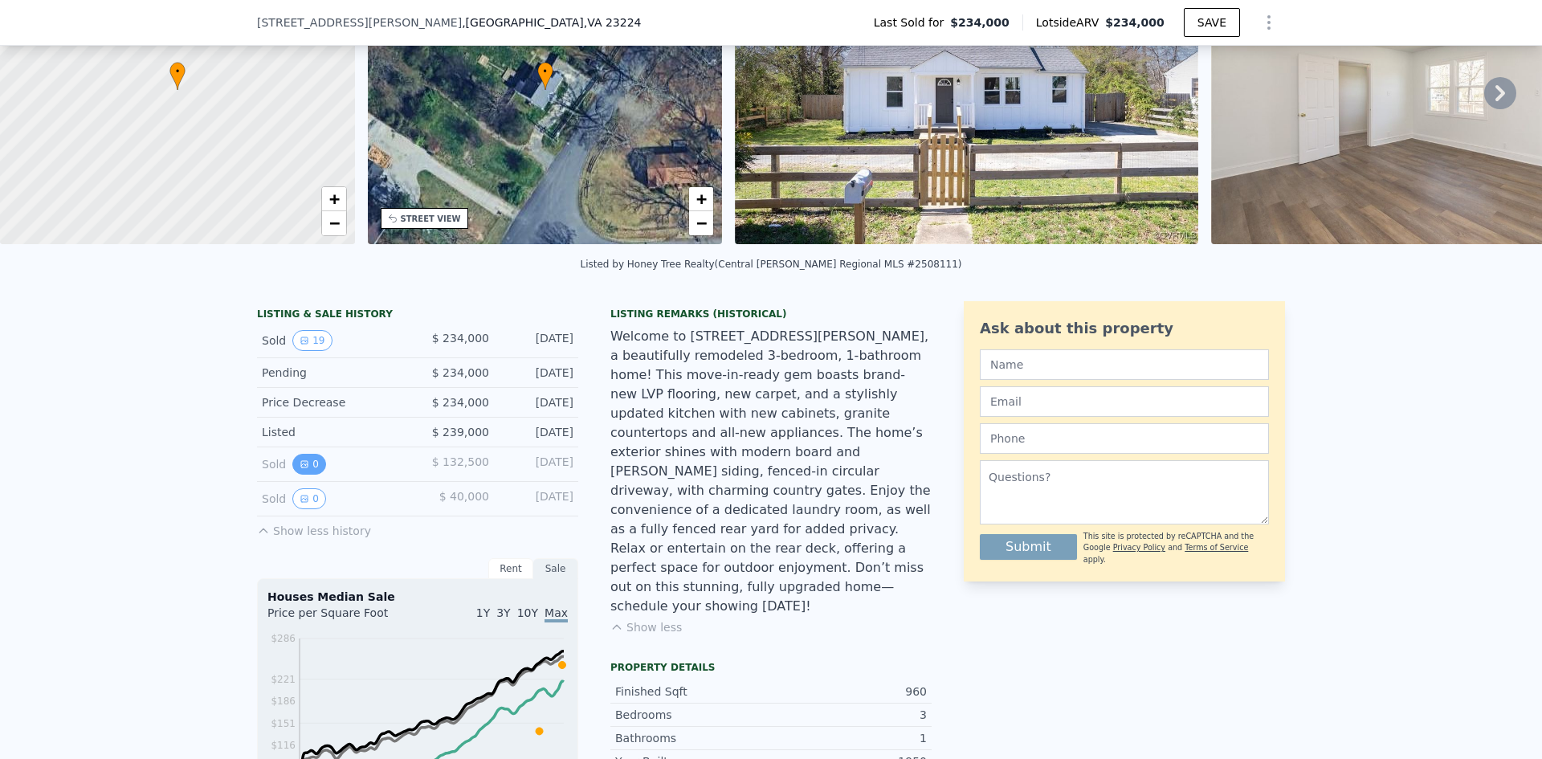
click at [300, 465] on button "0" at bounding box center [309, 464] width 34 height 21
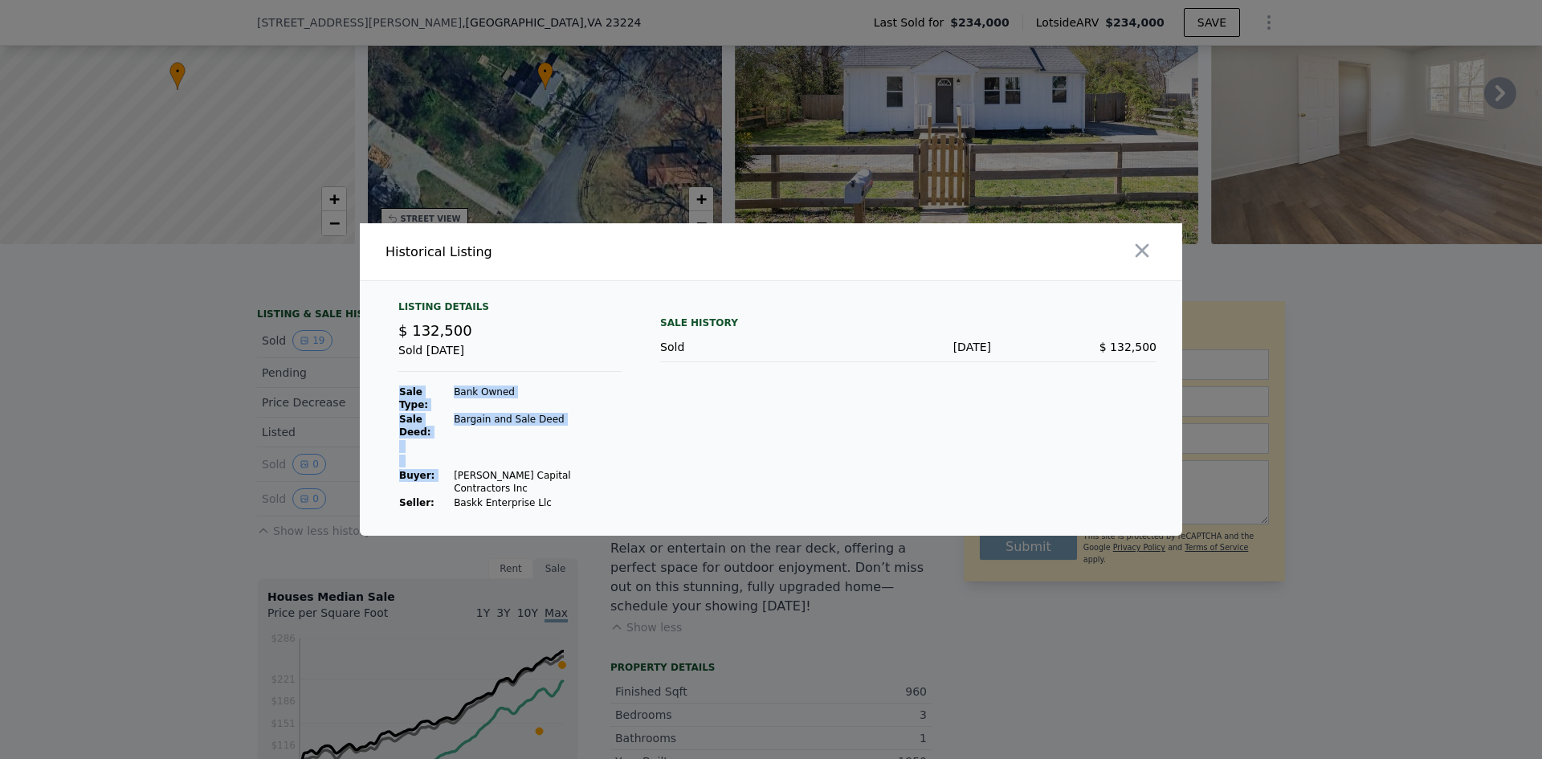
drag, startPoint x: 447, startPoint y: 470, endPoint x: 584, endPoint y: 469, distance: 137.3
click at [584, 469] on div "Listing Details $ 132,500 Sold Apr 18, 2024 Sale Type: Bank Owned Sale Deed: Ba…" at bounding box center [509, 405] width 249 height 210
click at [556, 471] on td "Inge Capital Contractors Inc" at bounding box center [537, 481] width 169 height 27
drag, startPoint x: 449, startPoint y: 471, endPoint x: 585, endPoint y: 467, distance: 135.8
click at [585, 467] on div "Listing Details $ 132,500 Sold Apr 18, 2024 Sale Type: Bank Owned Sale Deed: Ba…" at bounding box center [509, 405] width 249 height 210
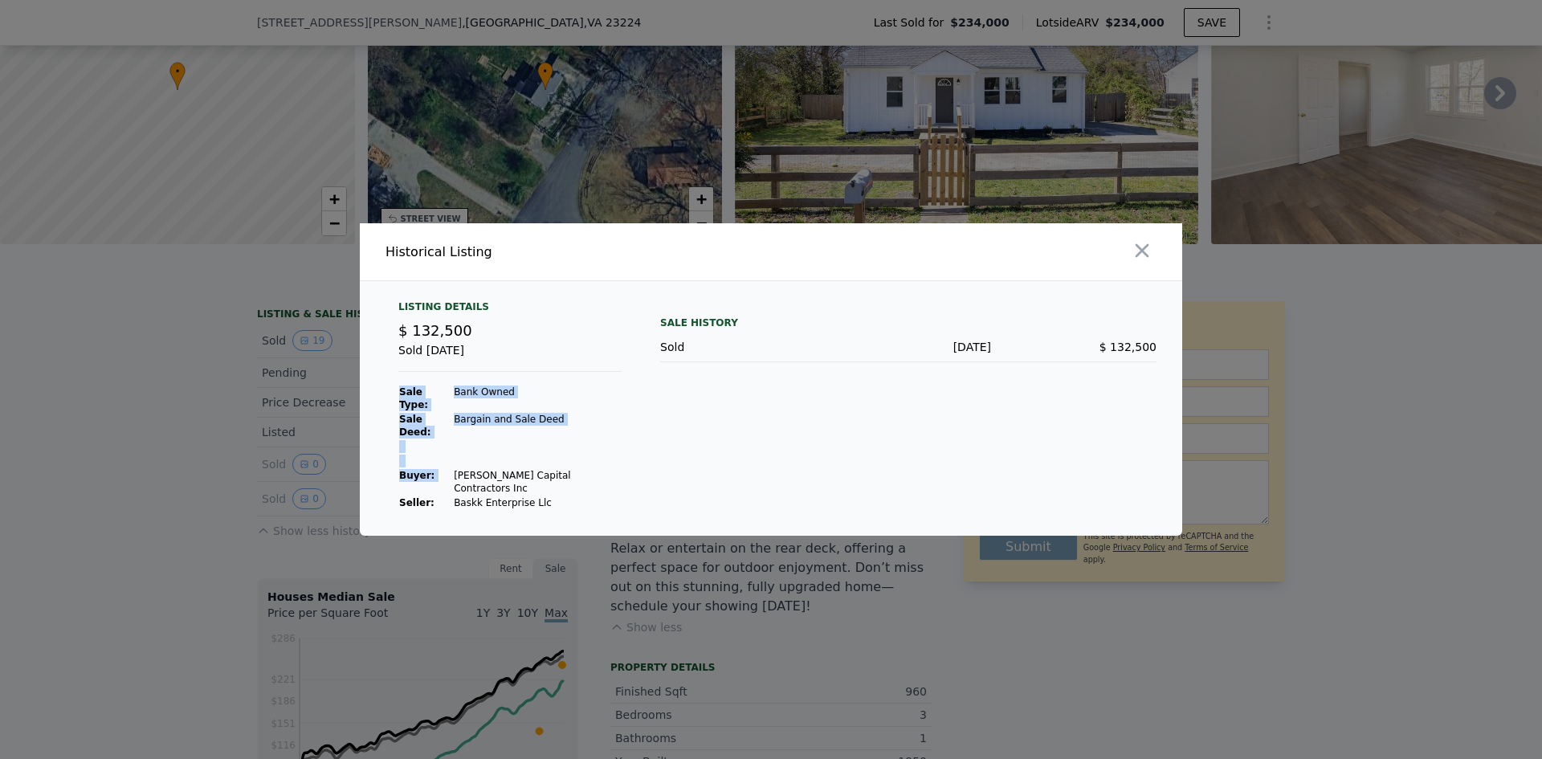
click at [639, 488] on div "Listing Details $ 132,500 Sold Apr 18, 2024 Sale Type: Bank Owned Sale Deed: Ba…" at bounding box center [771, 417] width 822 height 235
